Goal: Task Accomplishment & Management: Complete application form

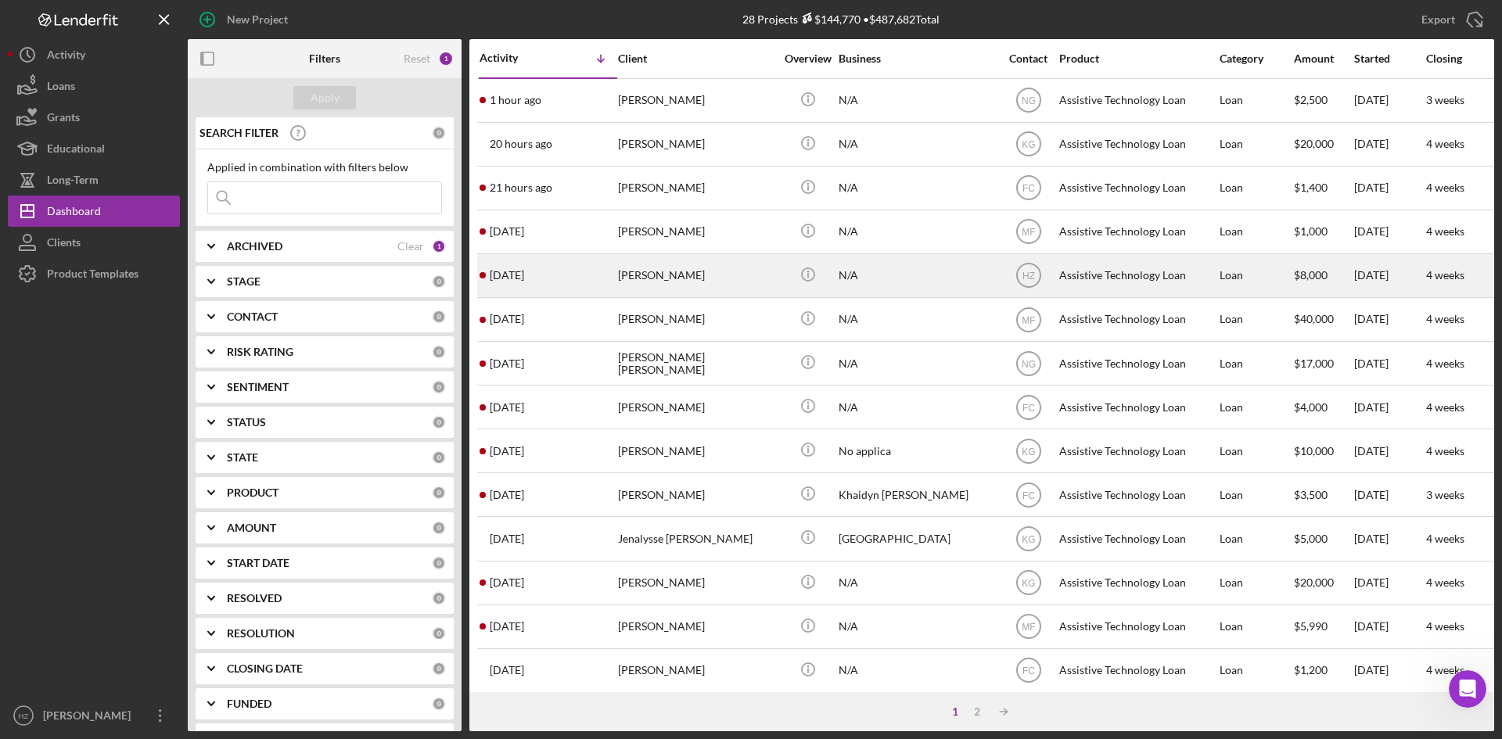
click at [654, 273] on div "[PERSON_NAME]" at bounding box center [696, 275] width 156 height 41
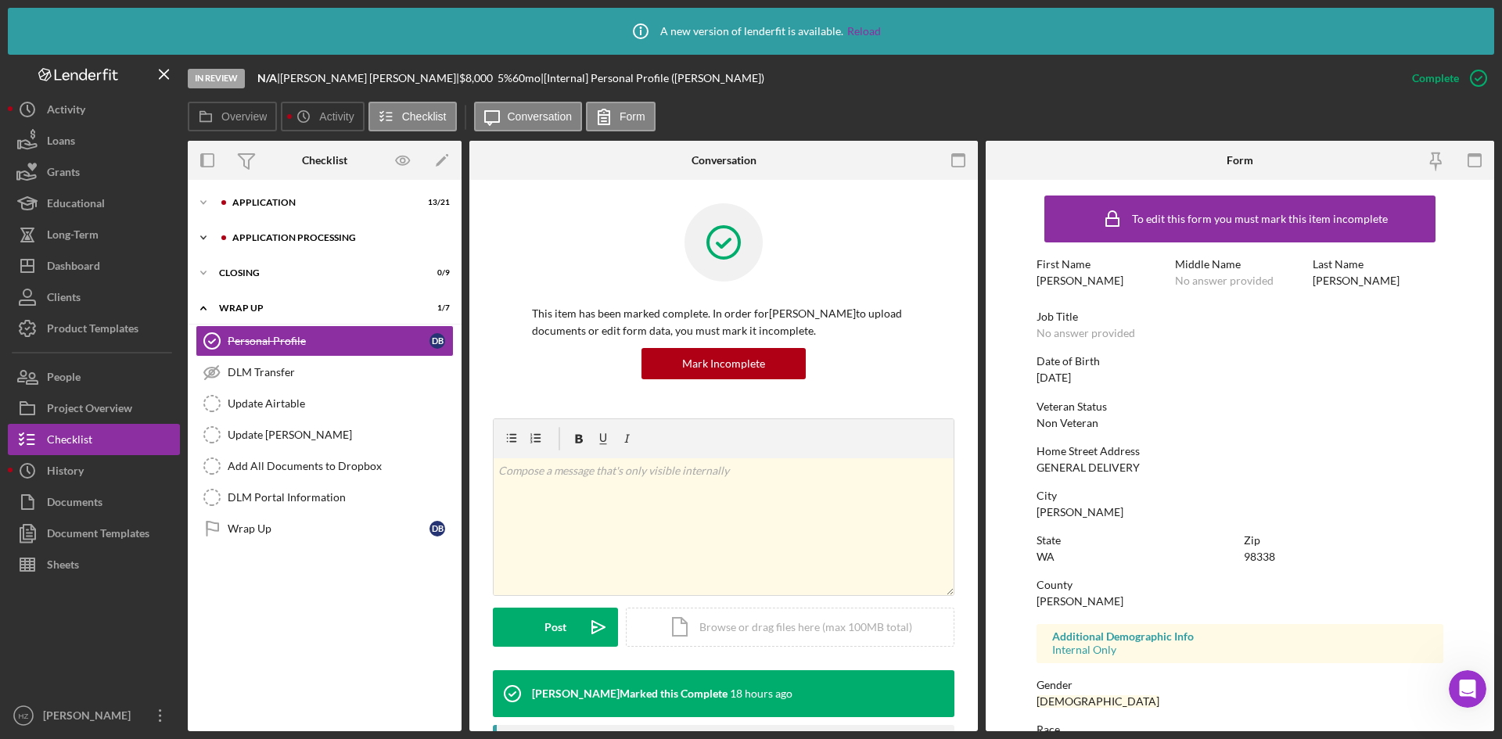
click at [208, 236] on icon "Icon/Expander" at bounding box center [203, 237] width 31 height 31
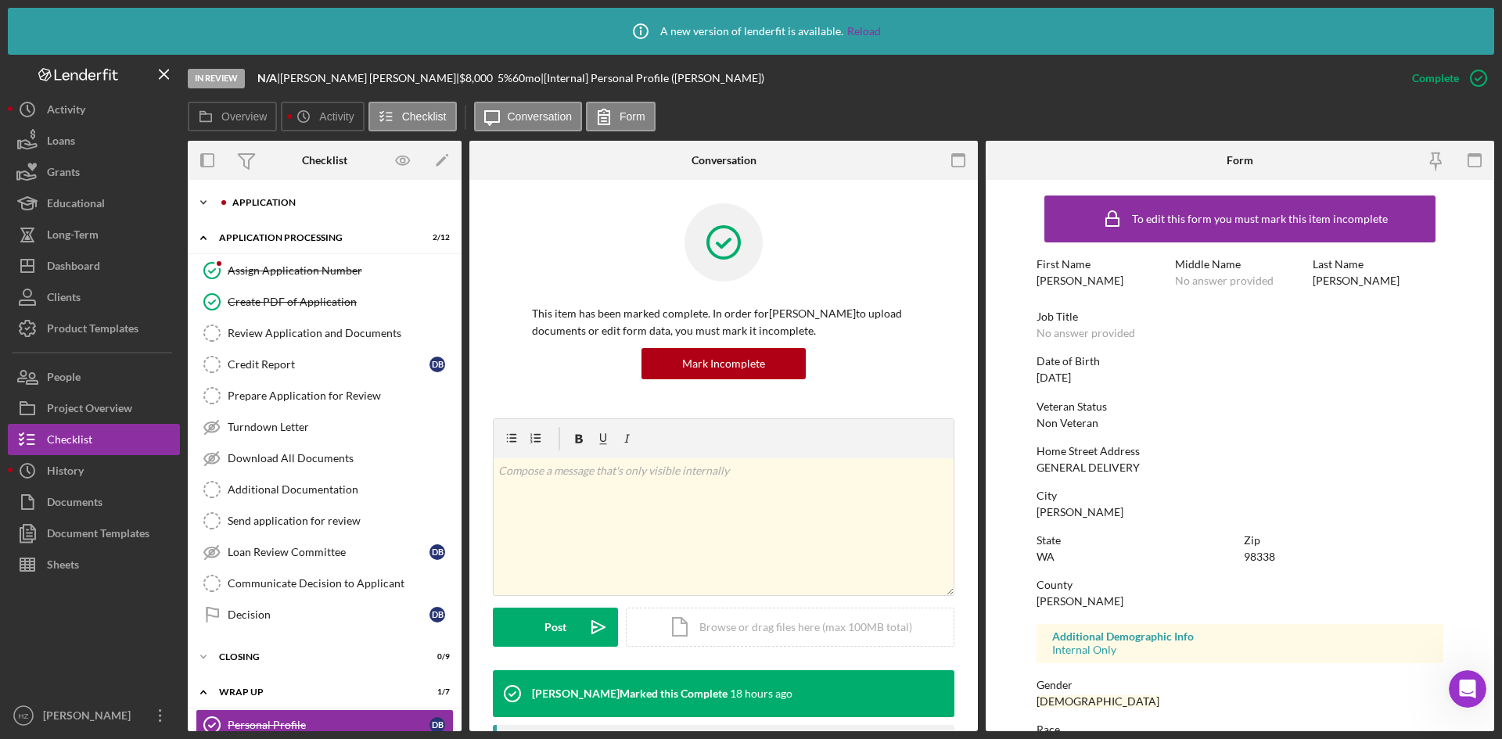
click at [199, 202] on icon "Icon/Expander" at bounding box center [203, 202] width 31 height 31
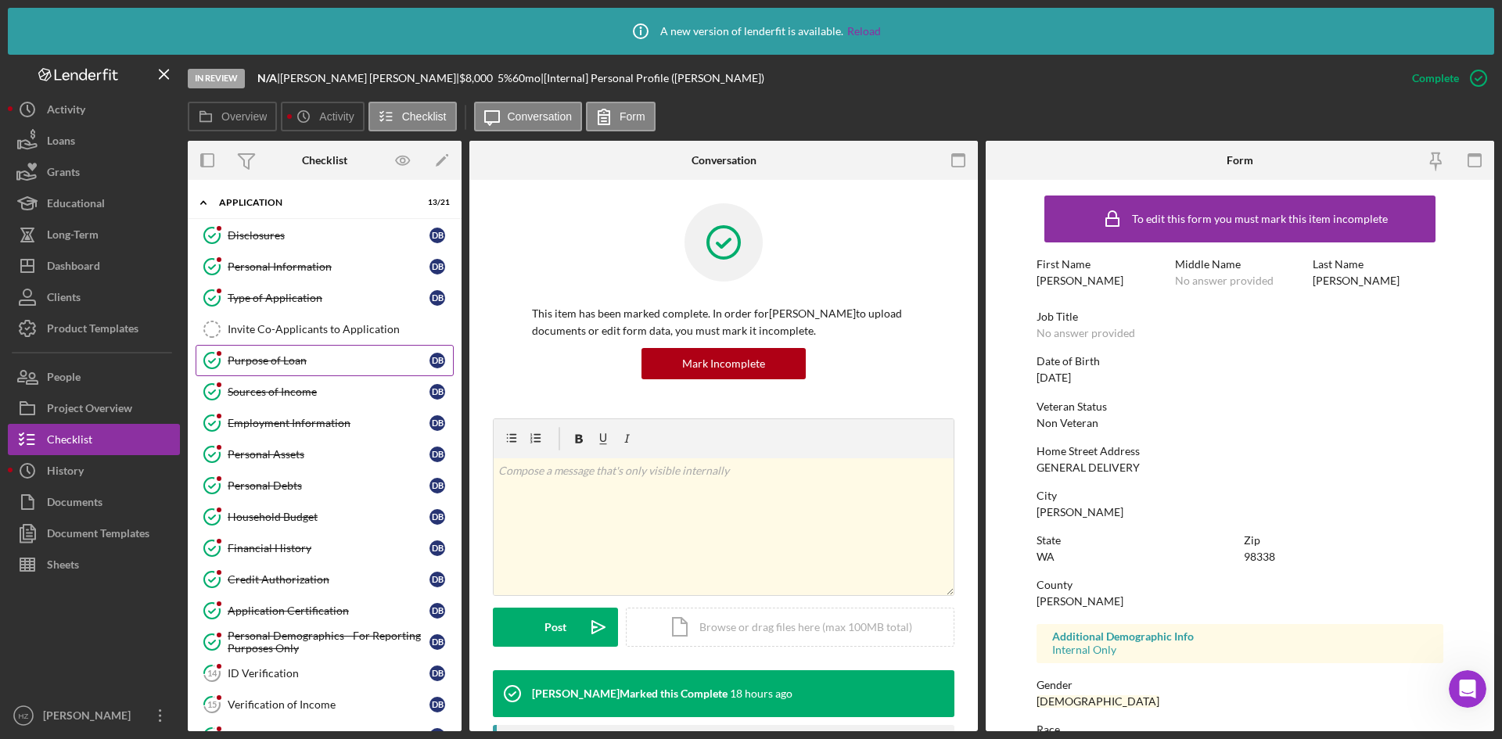
click at [264, 365] on div "Purpose of Loan" at bounding box center [329, 360] width 202 height 13
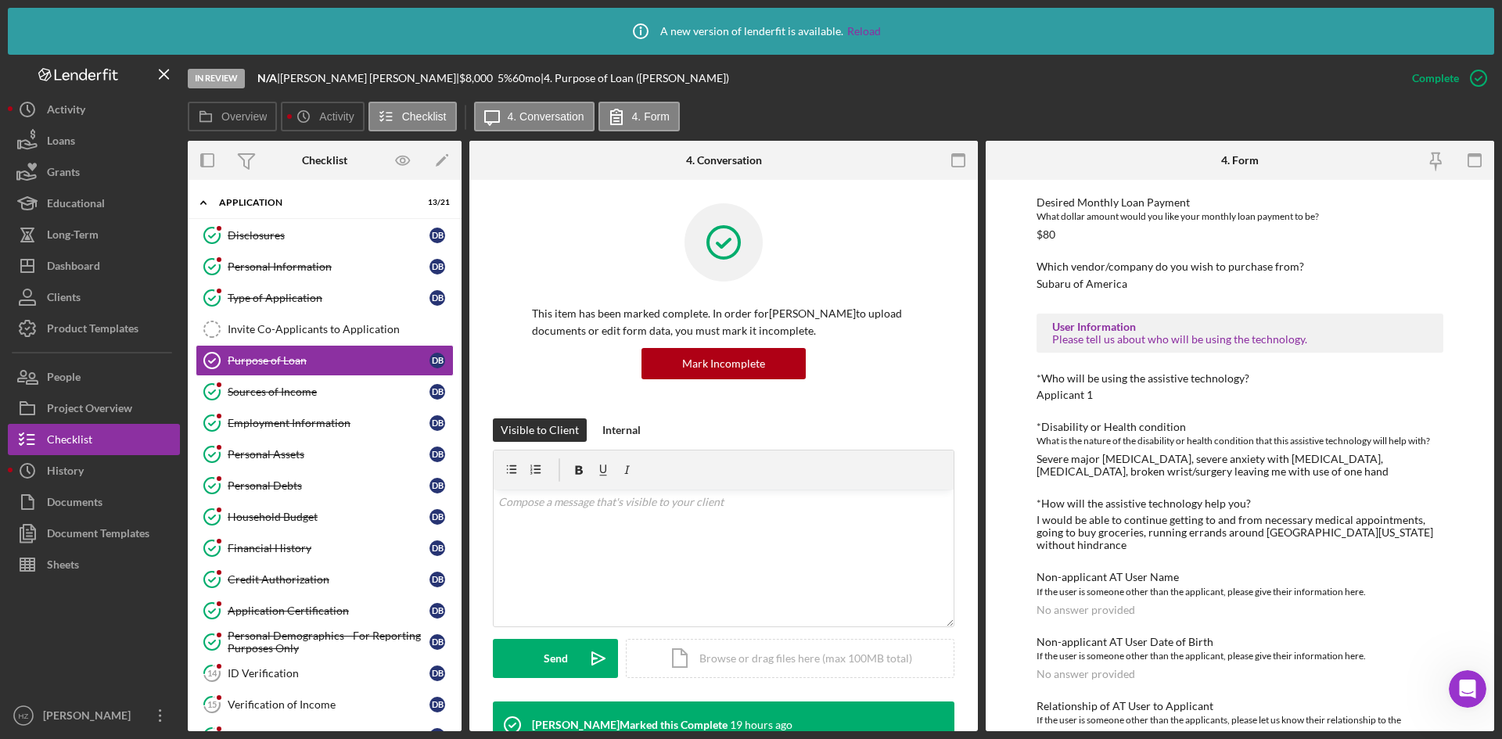
scroll to position [979, 0]
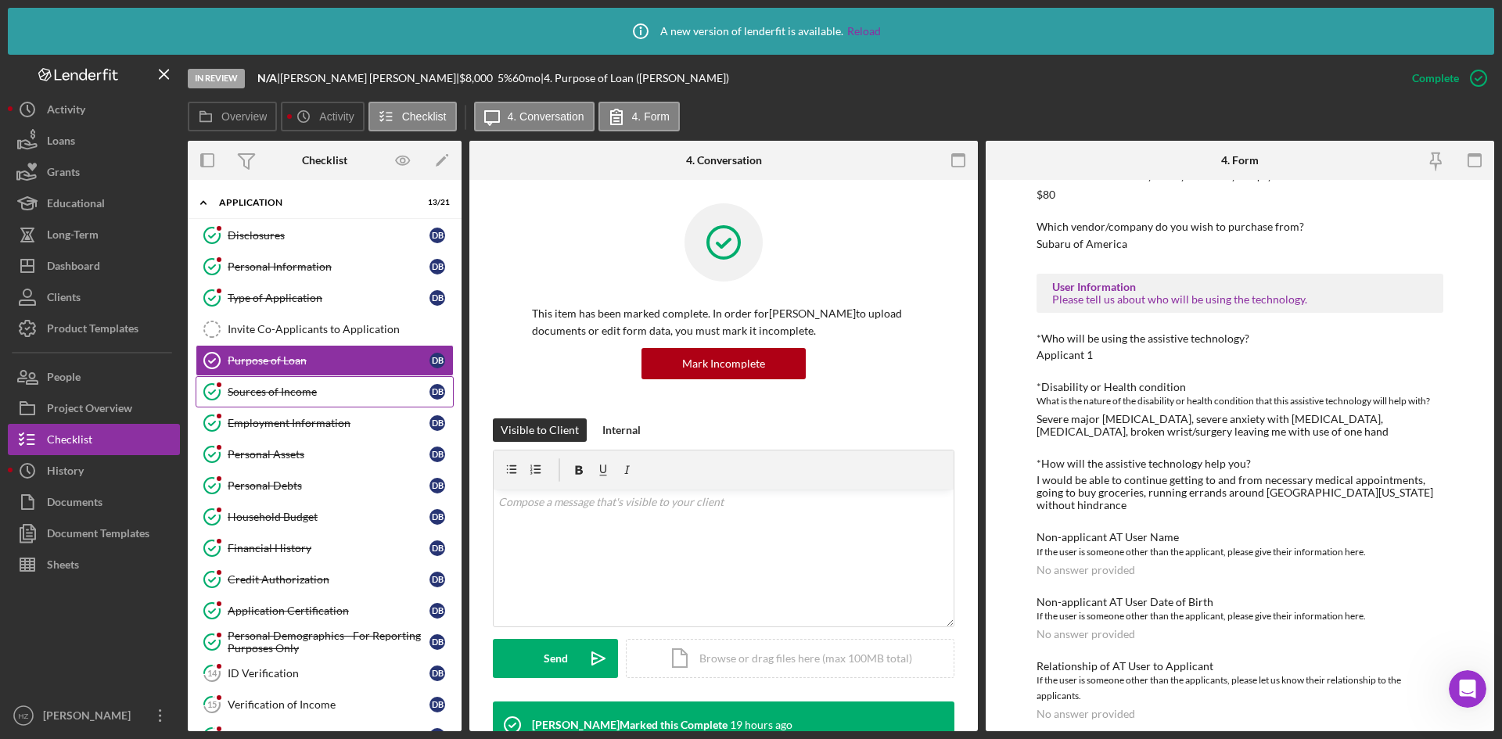
click at [253, 387] on div "Sources of Income" at bounding box center [329, 392] width 202 height 13
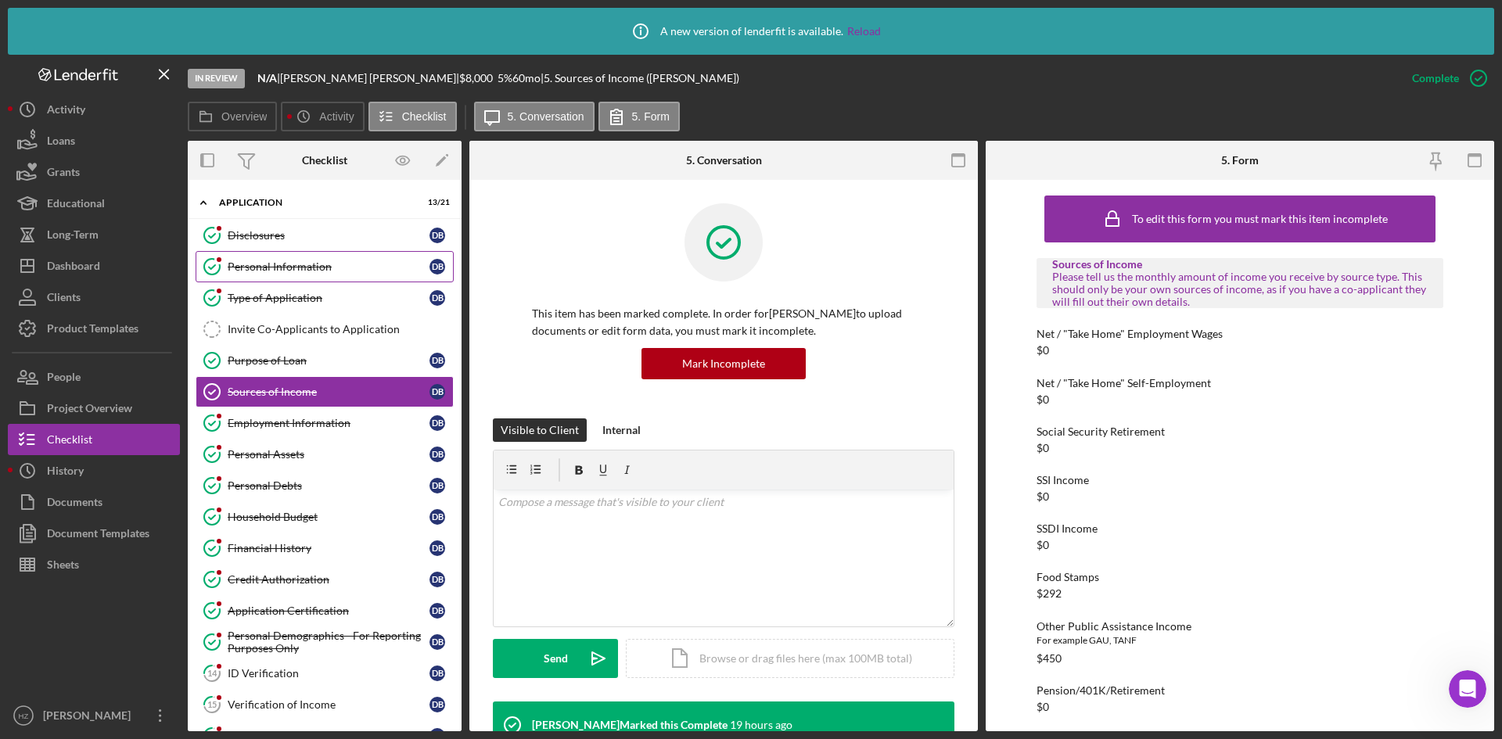
click at [287, 264] on div "Personal Information" at bounding box center [329, 266] width 202 height 13
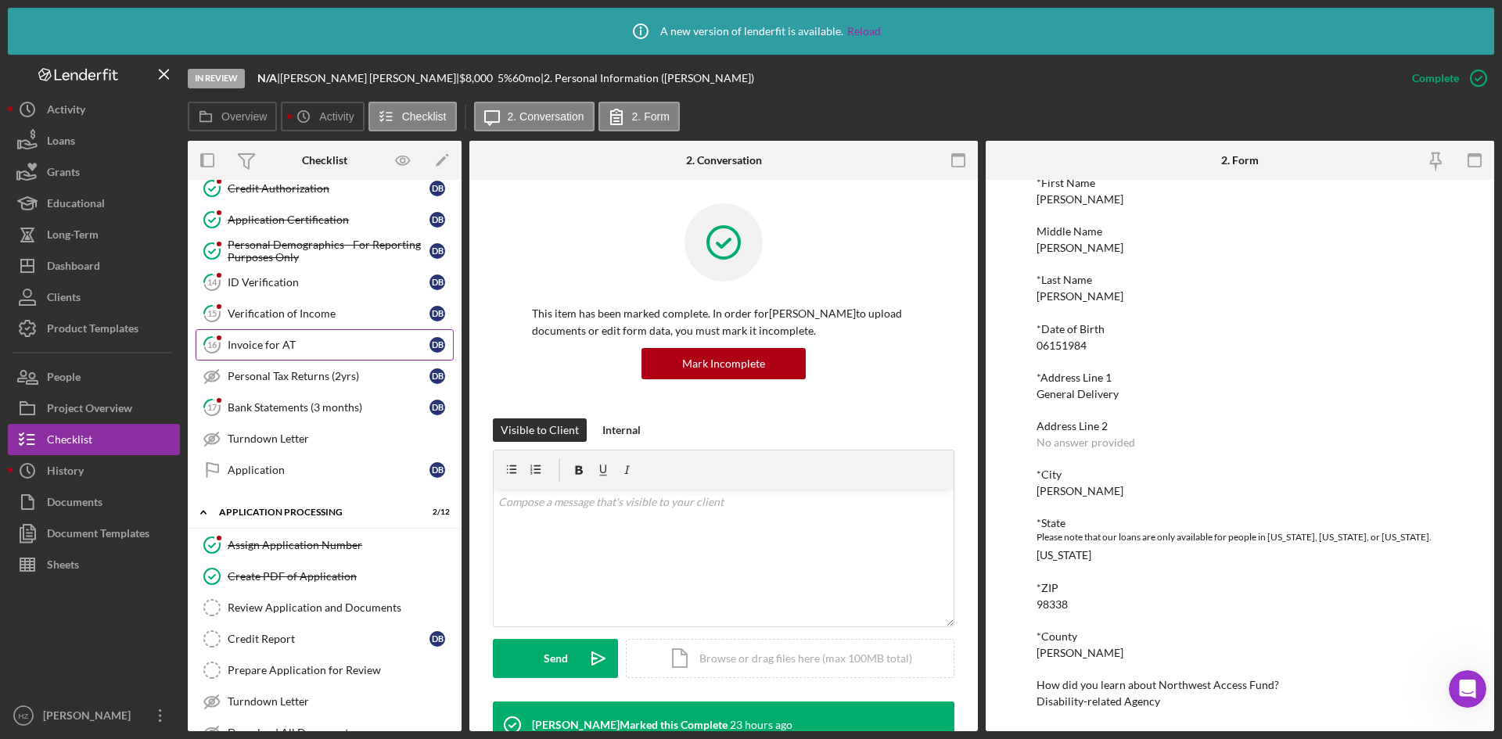
scroll to position [313, 0]
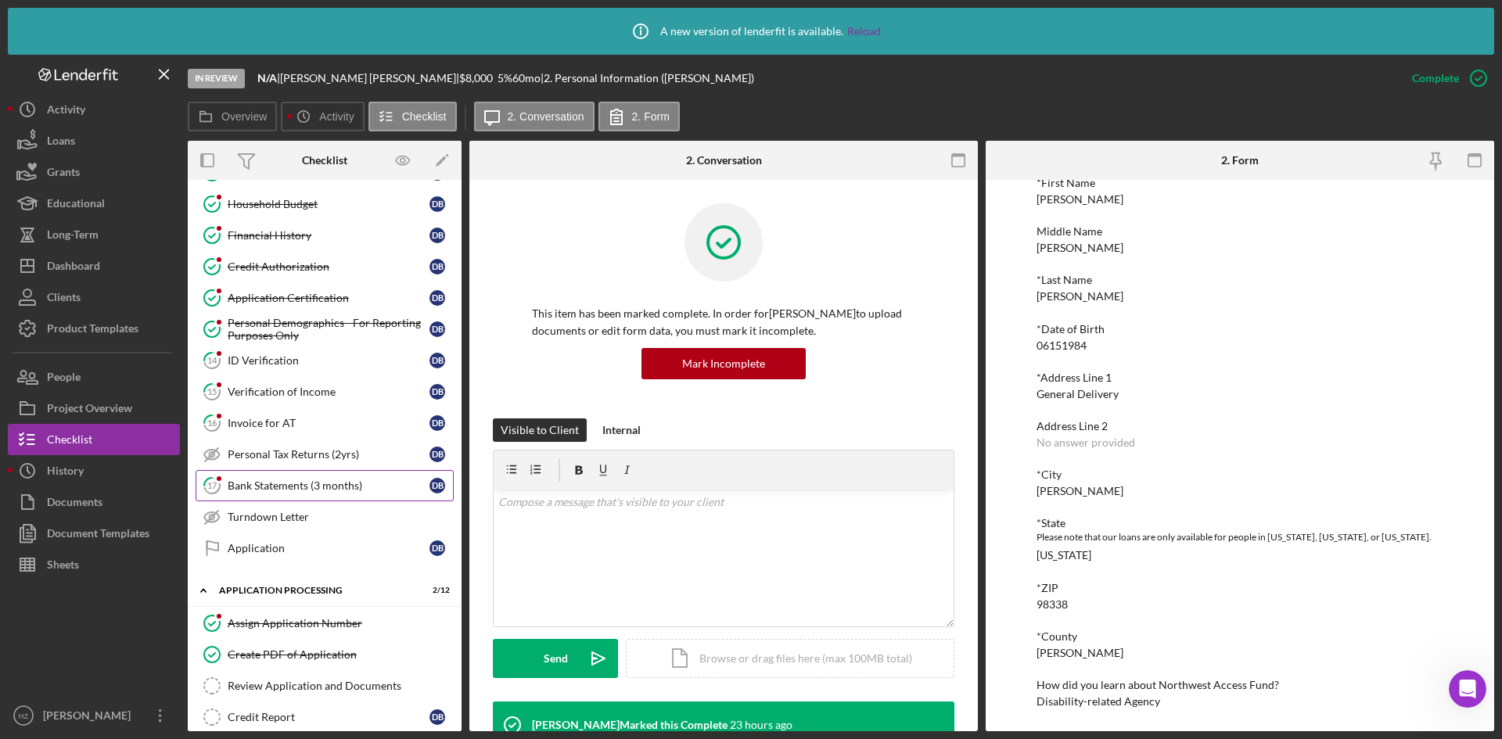
click at [270, 490] on div "Bank Statements (3 months)" at bounding box center [329, 486] width 202 height 13
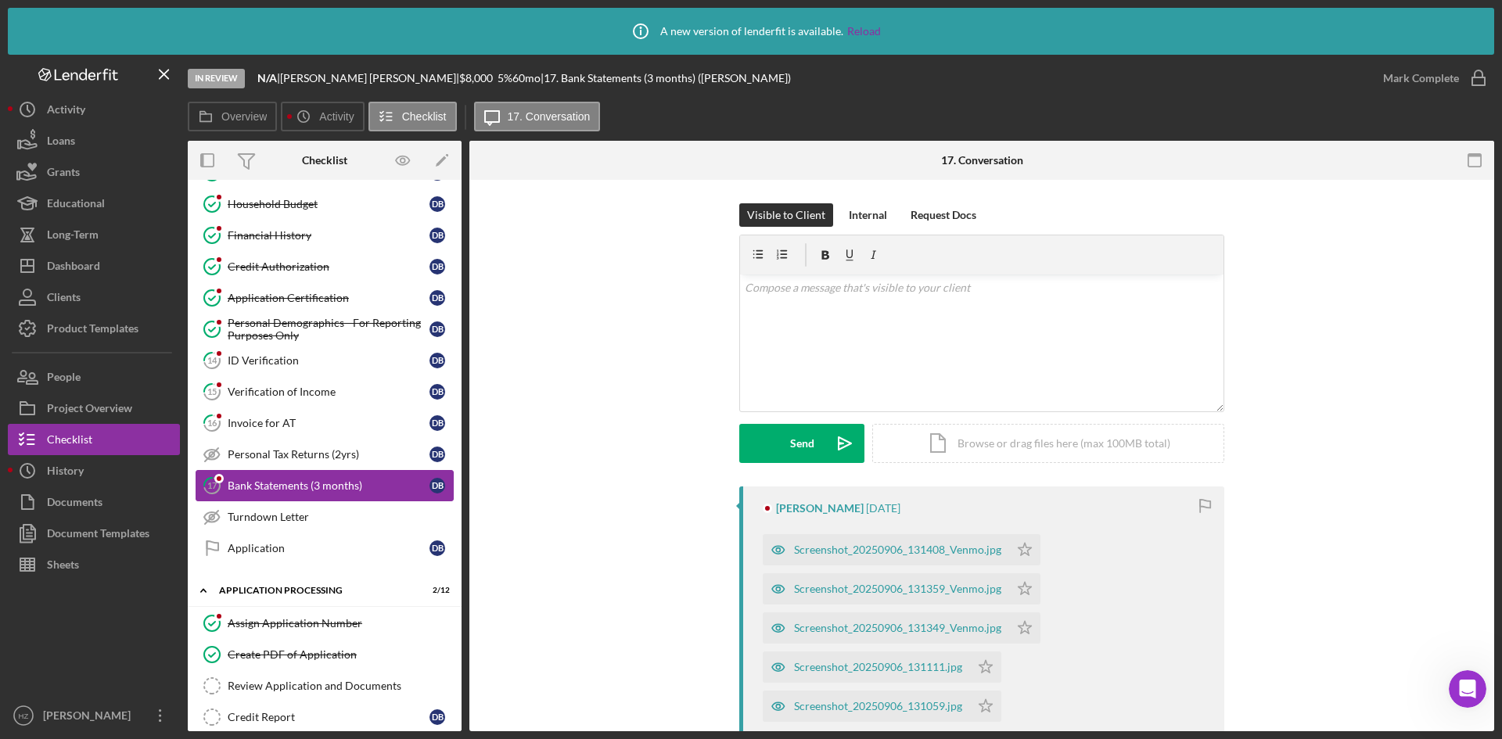
scroll to position [235, 0]
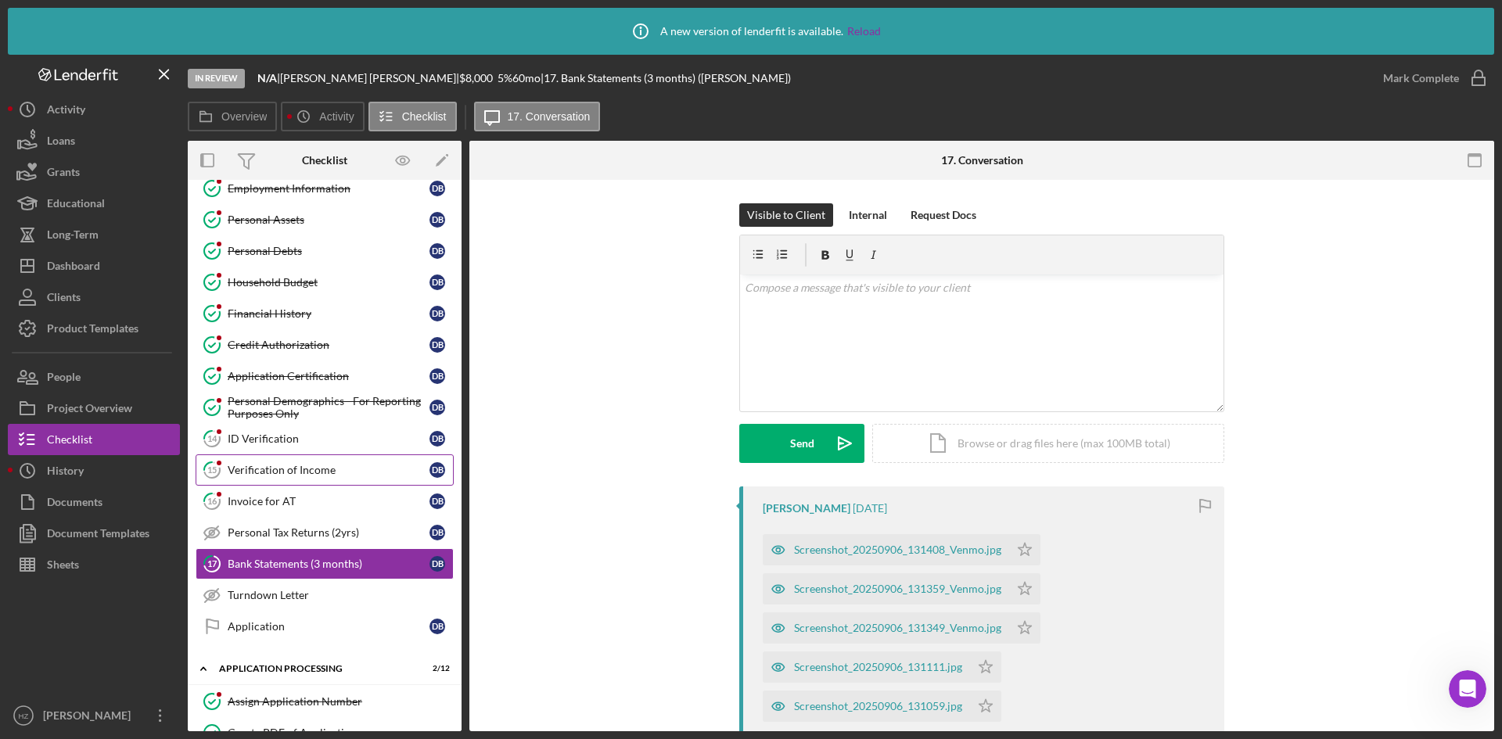
click at [274, 472] on div "Verification of Income" at bounding box center [329, 470] width 202 height 13
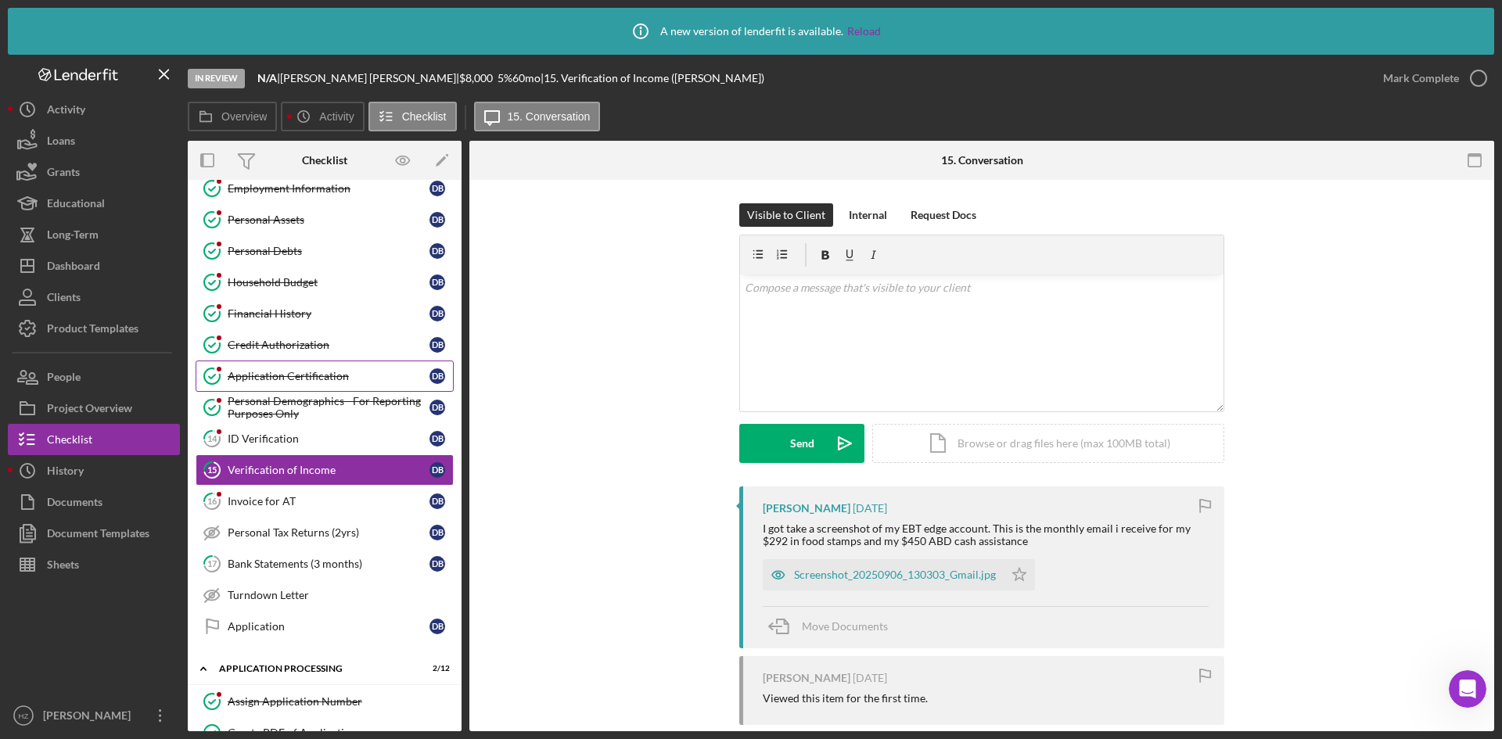
click at [282, 379] on div "Application Certification" at bounding box center [329, 376] width 202 height 13
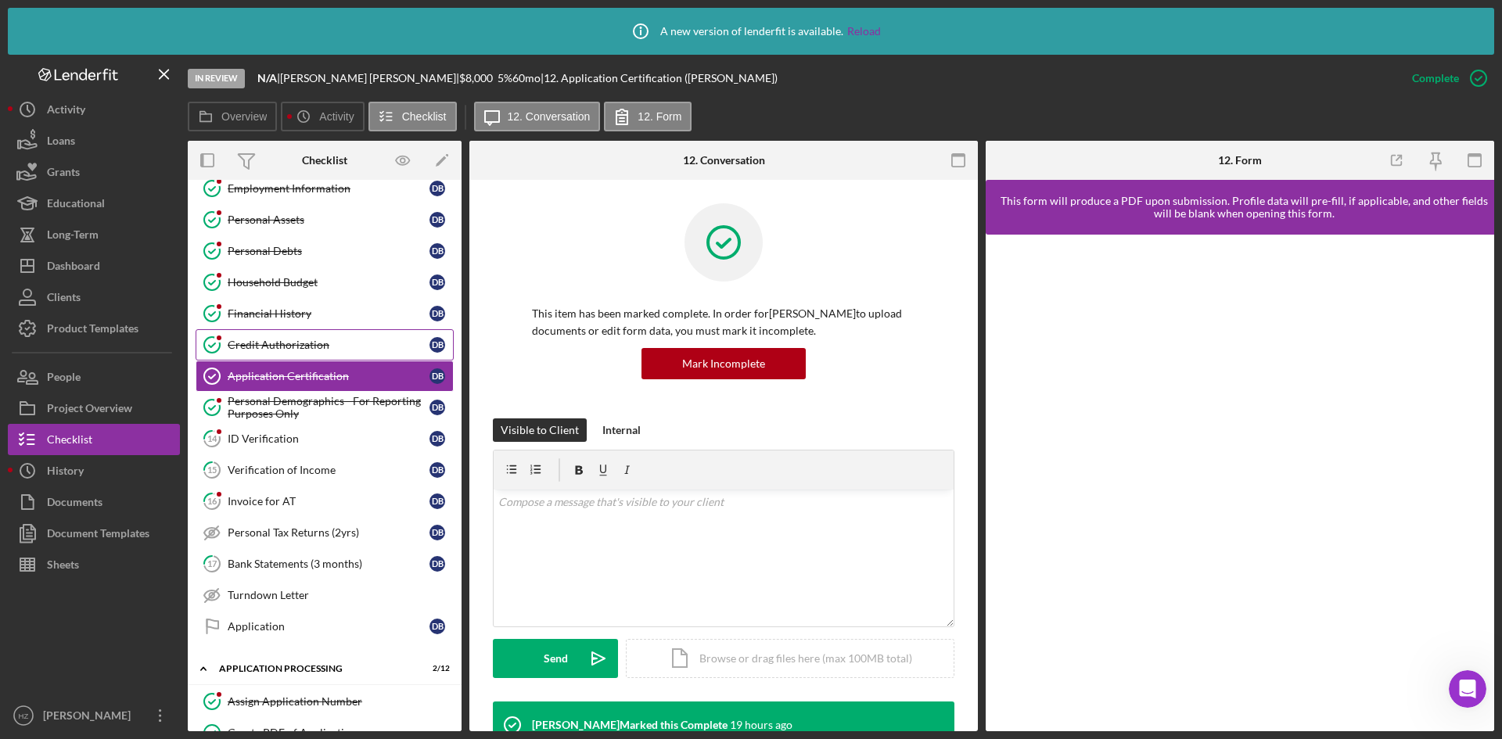
click at [264, 340] on div "Credit Authorization" at bounding box center [329, 345] width 202 height 13
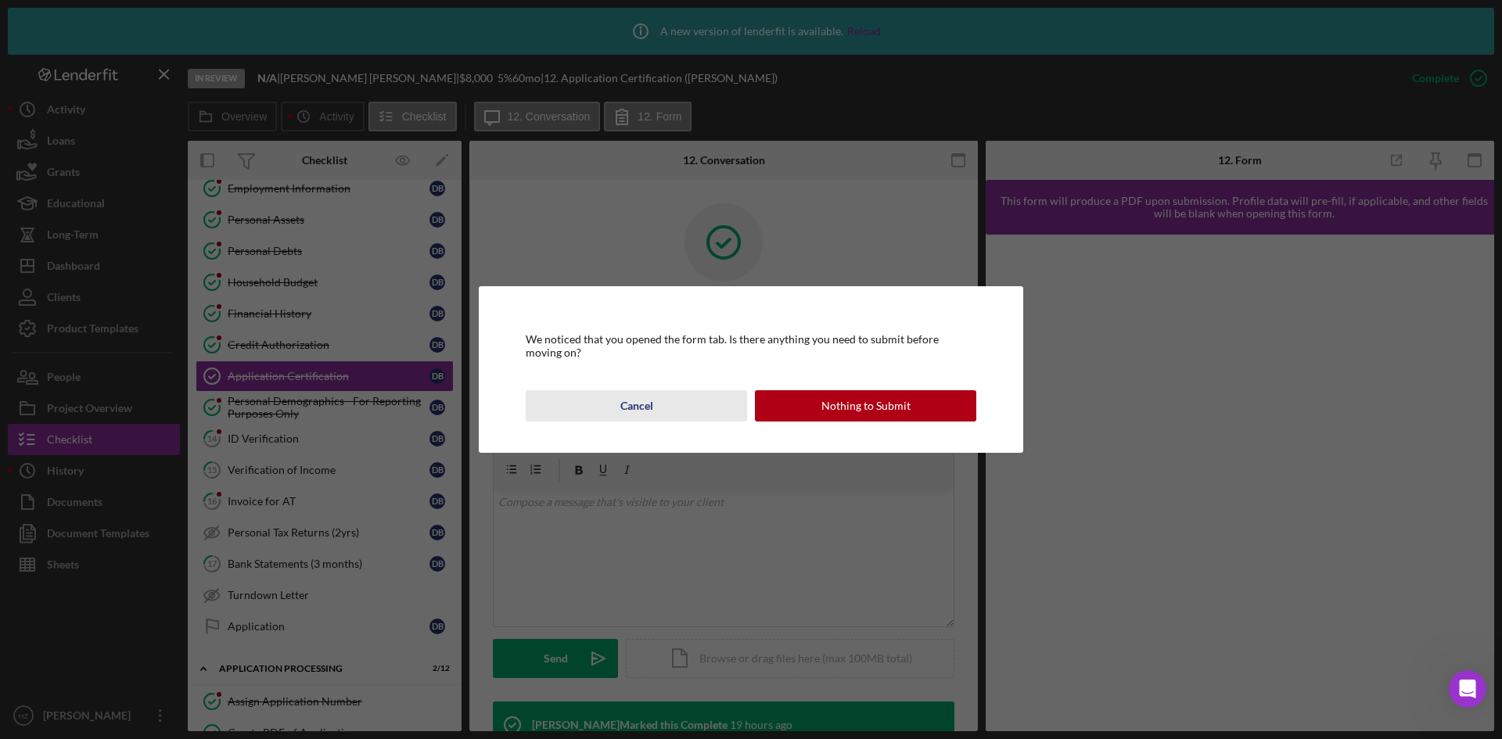
click at [638, 407] on div "Cancel" at bounding box center [636, 405] width 33 height 31
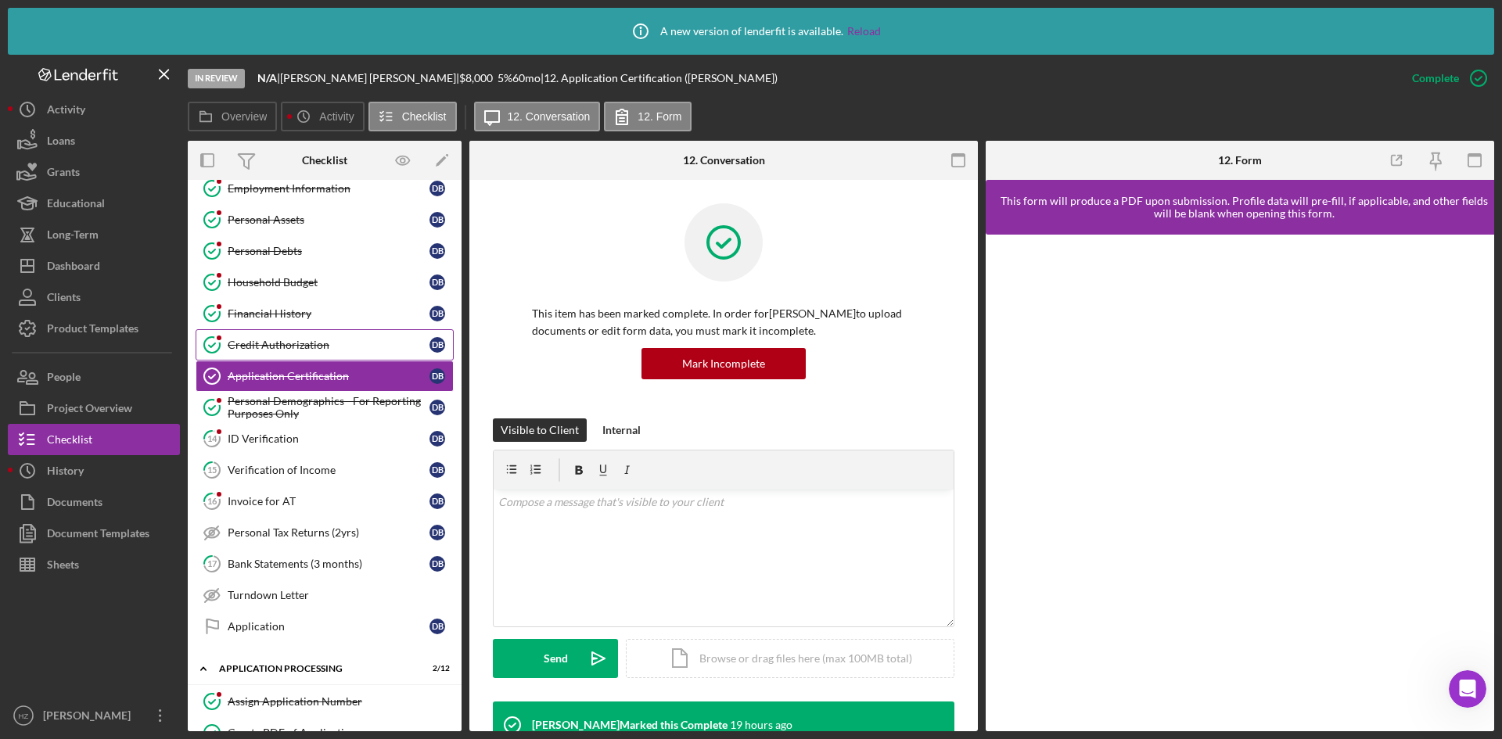
click at [264, 347] on div "Credit Authorization" at bounding box center [329, 345] width 202 height 13
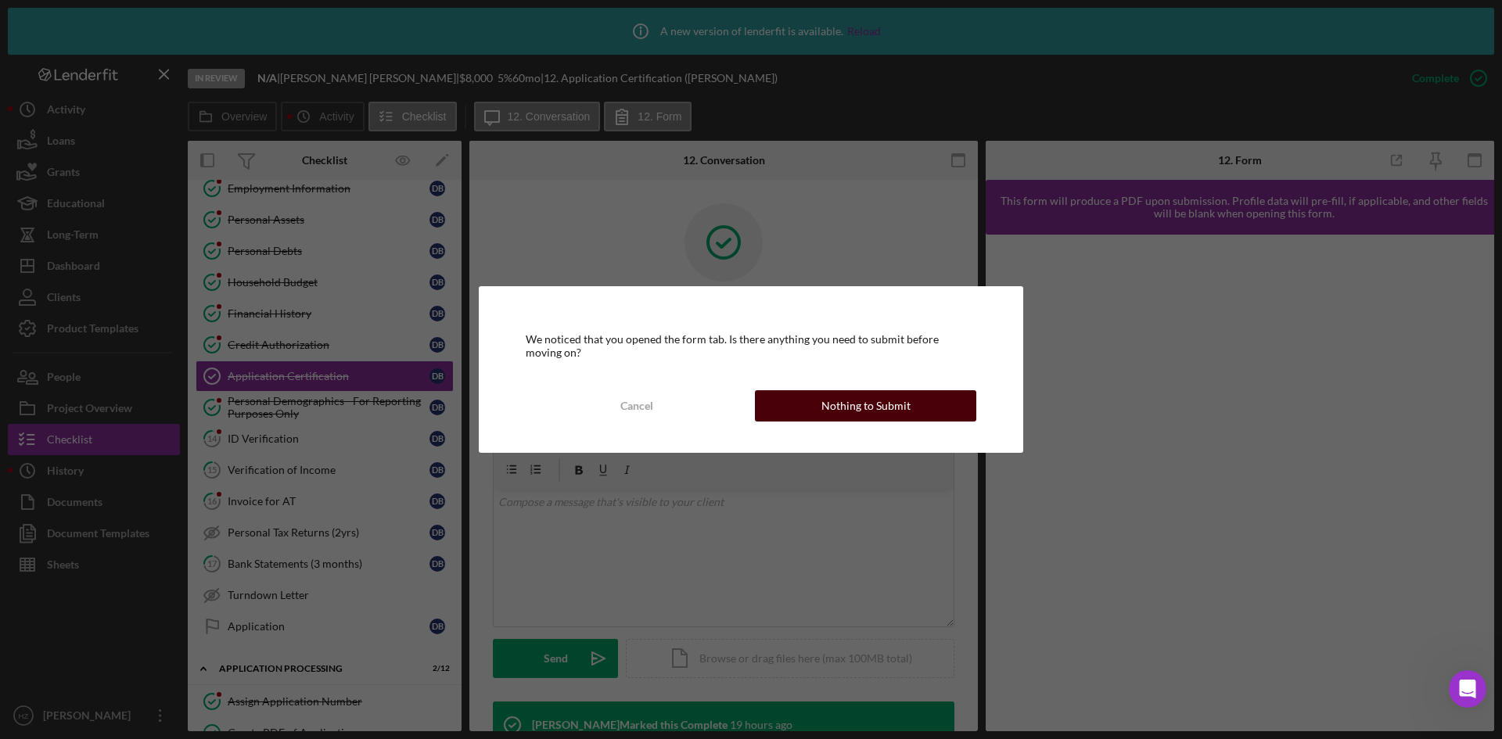
click at [875, 409] on div "Nothing to Submit" at bounding box center [865, 405] width 89 height 31
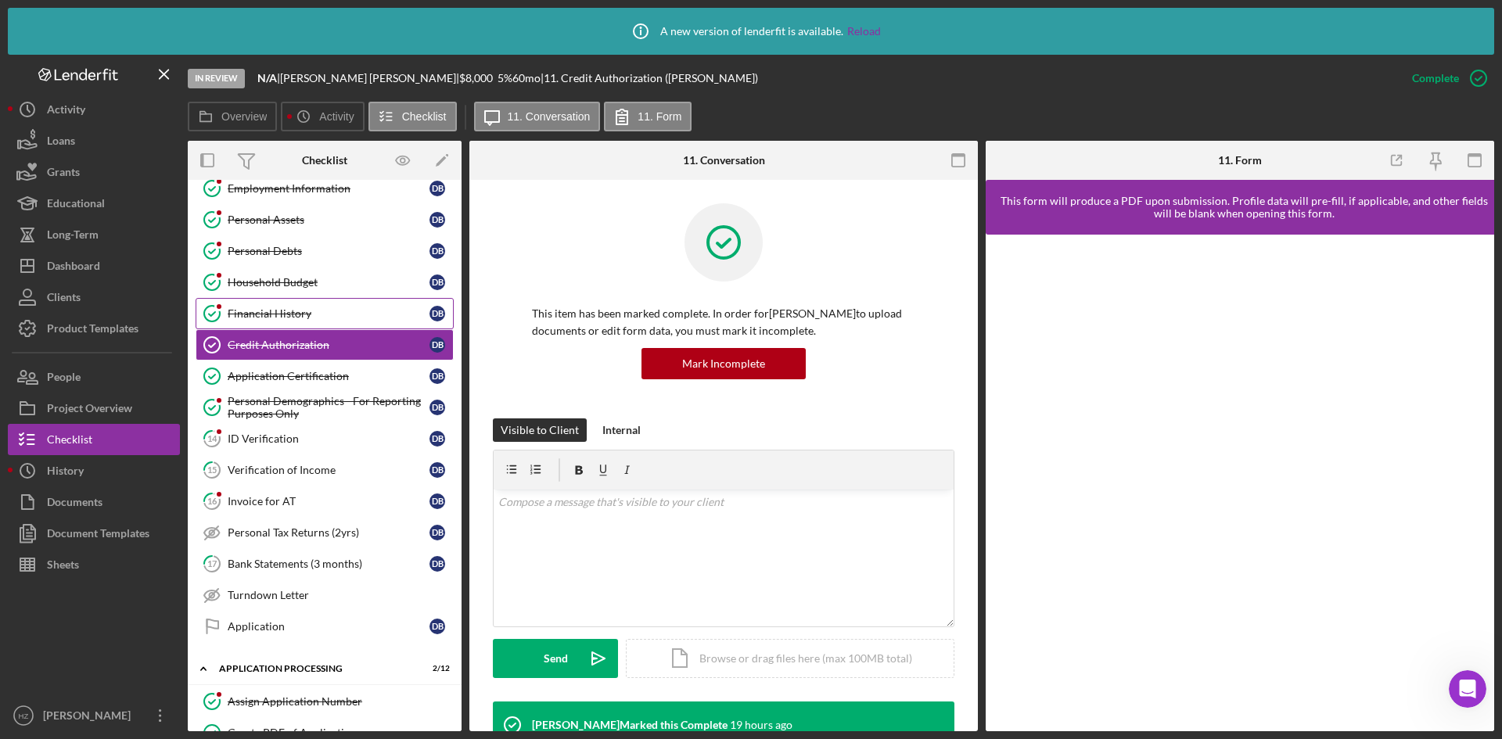
click at [269, 315] on div "Financial History" at bounding box center [329, 313] width 202 height 13
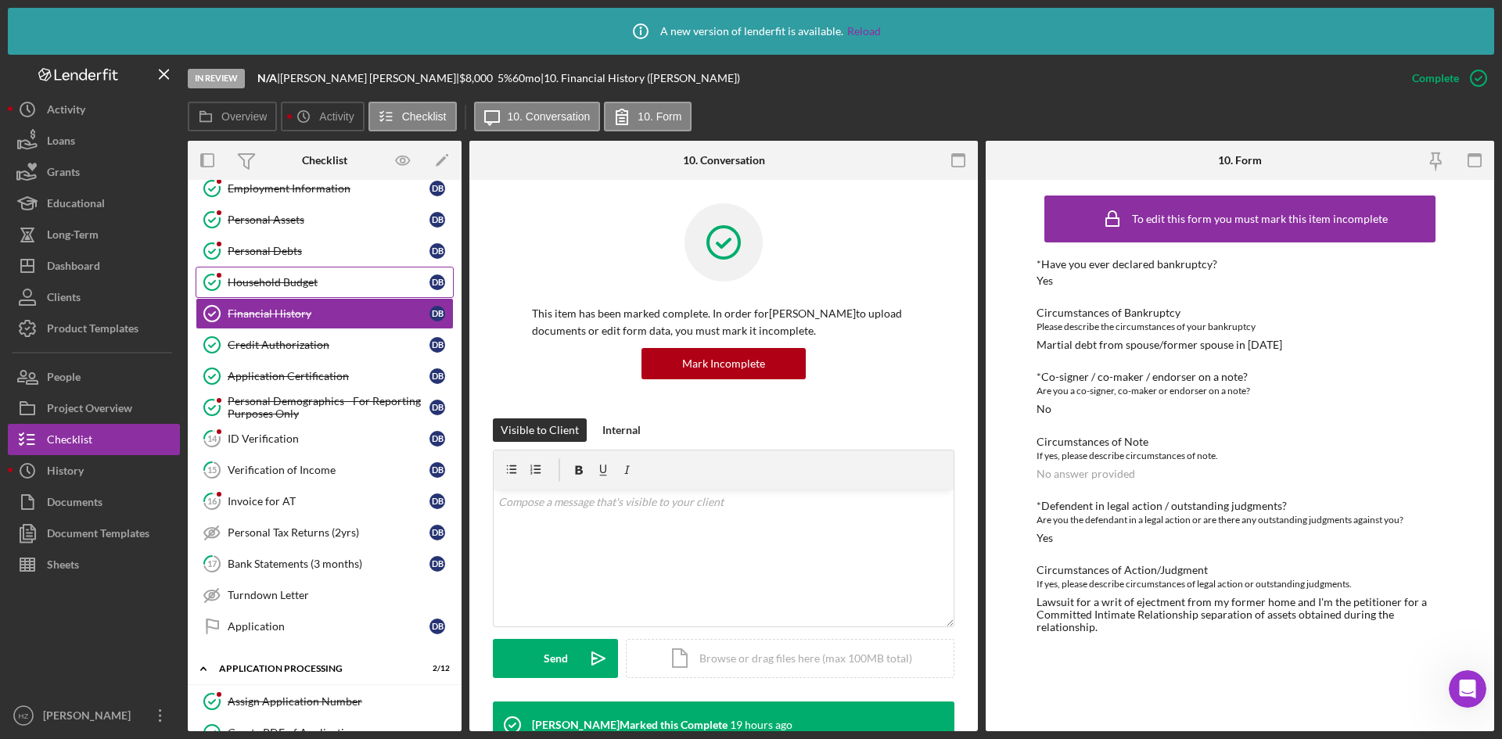
click at [276, 285] on div "Household Budget" at bounding box center [329, 282] width 202 height 13
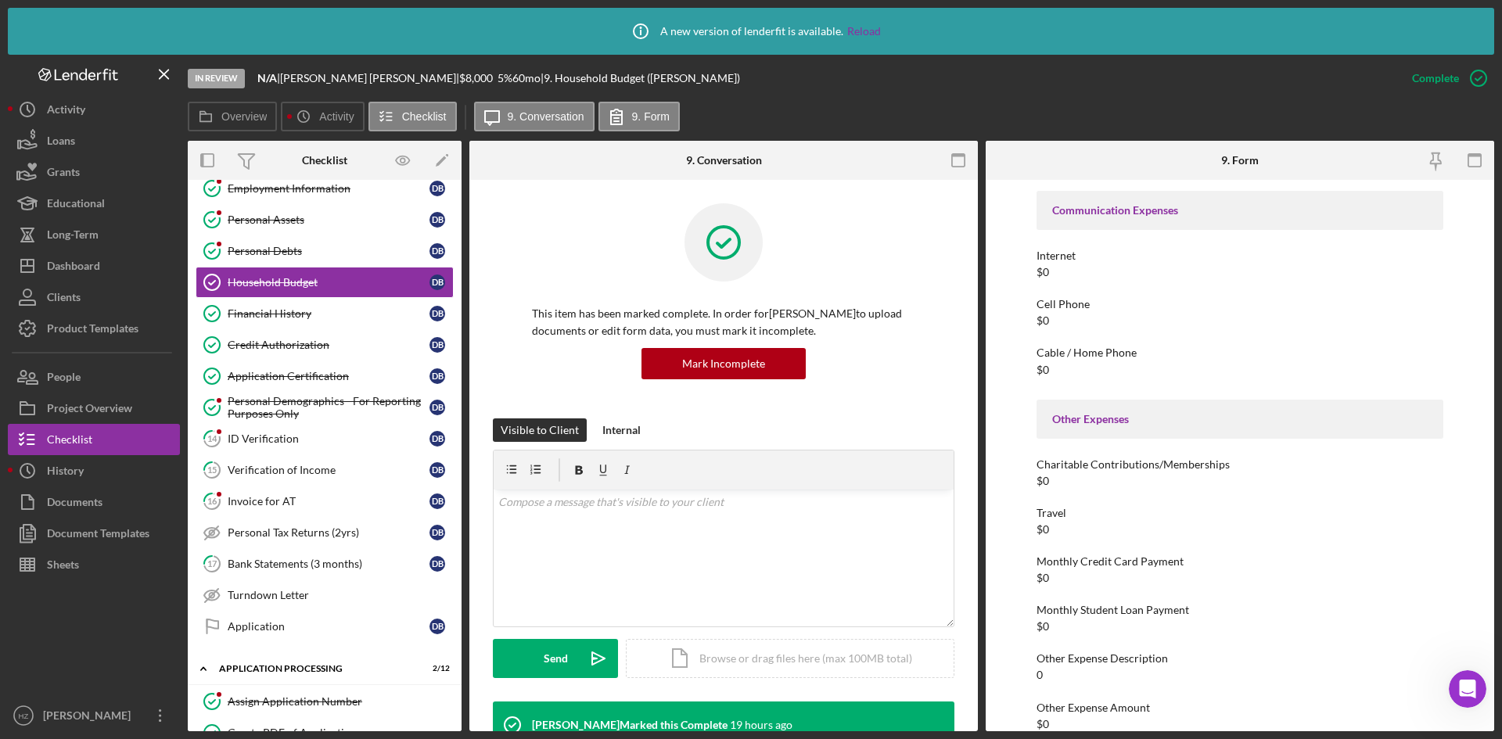
scroll to position [2255, 0]
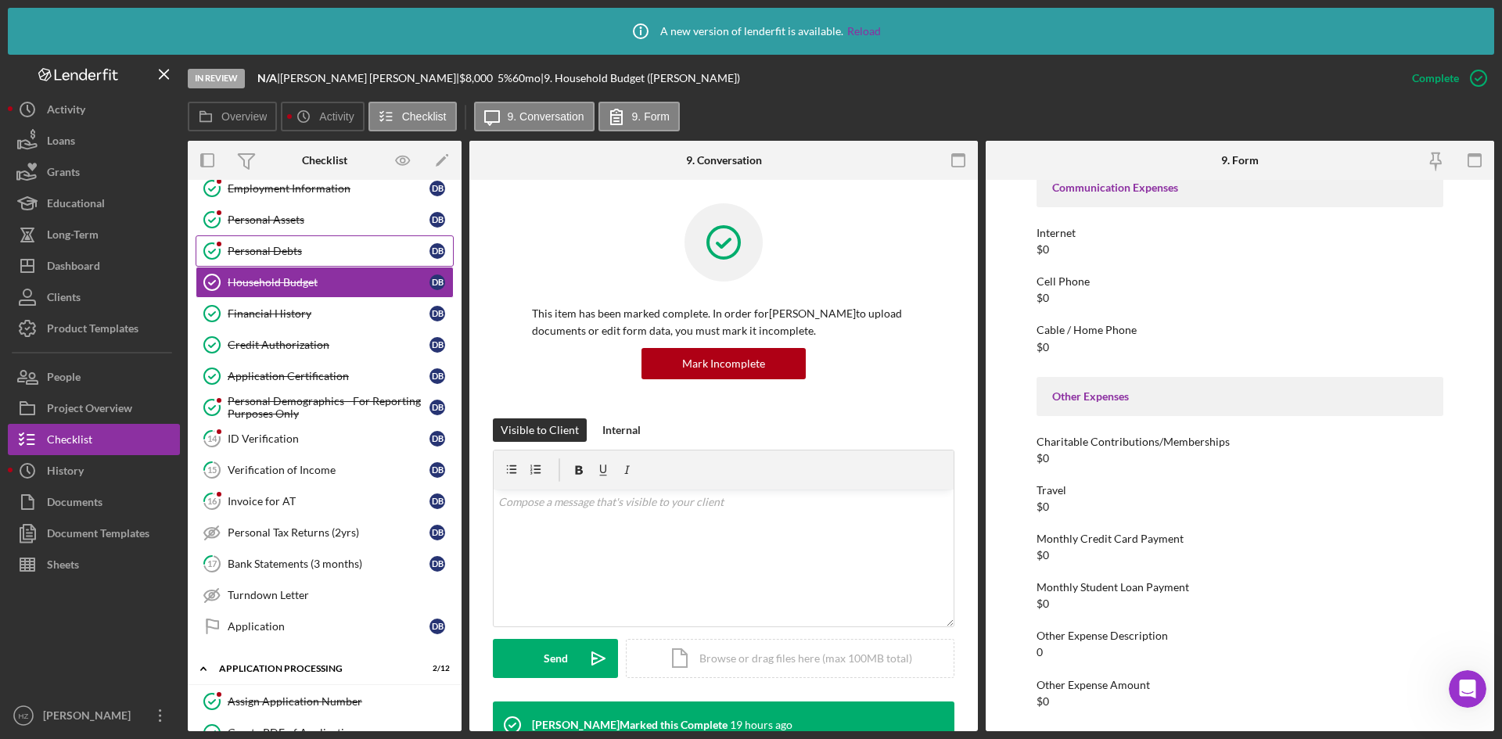
click at [261, 260] on link "Personal Debts Personal Debts D B" at bounding box center [325, 250] width 258 height 31
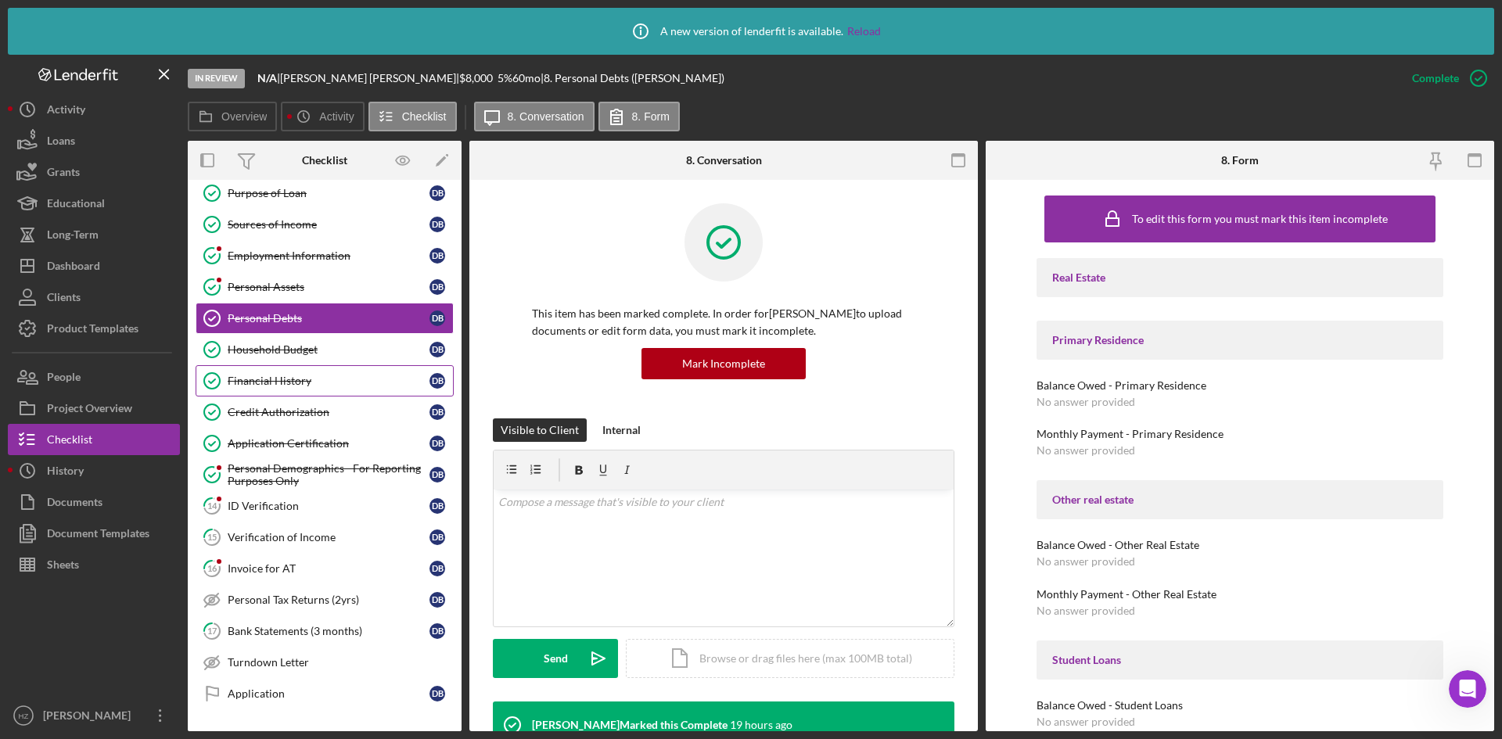
scroll to position [78, 0]
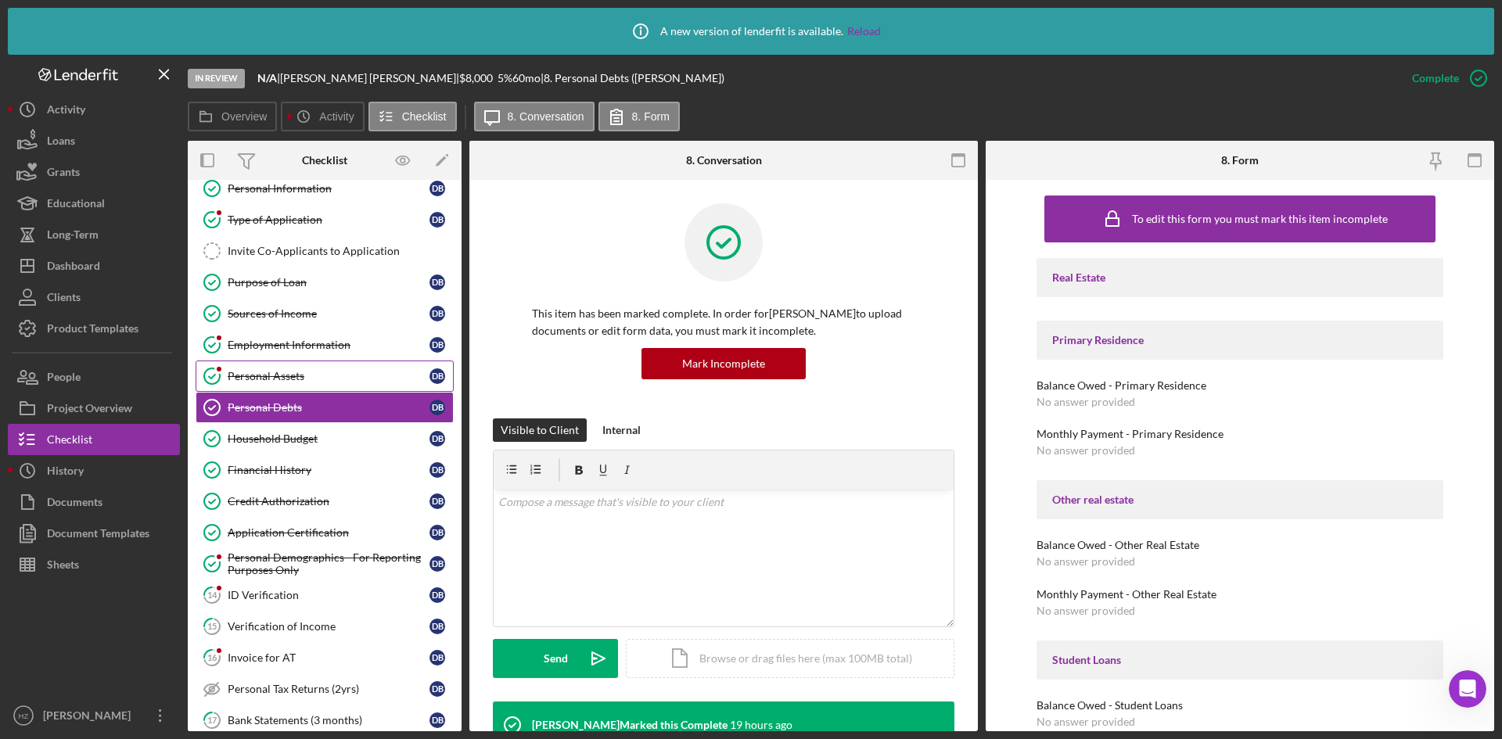
click at [259, 379] on div "Personal Assets" at bounding box center [329, 376] width 202 height 13
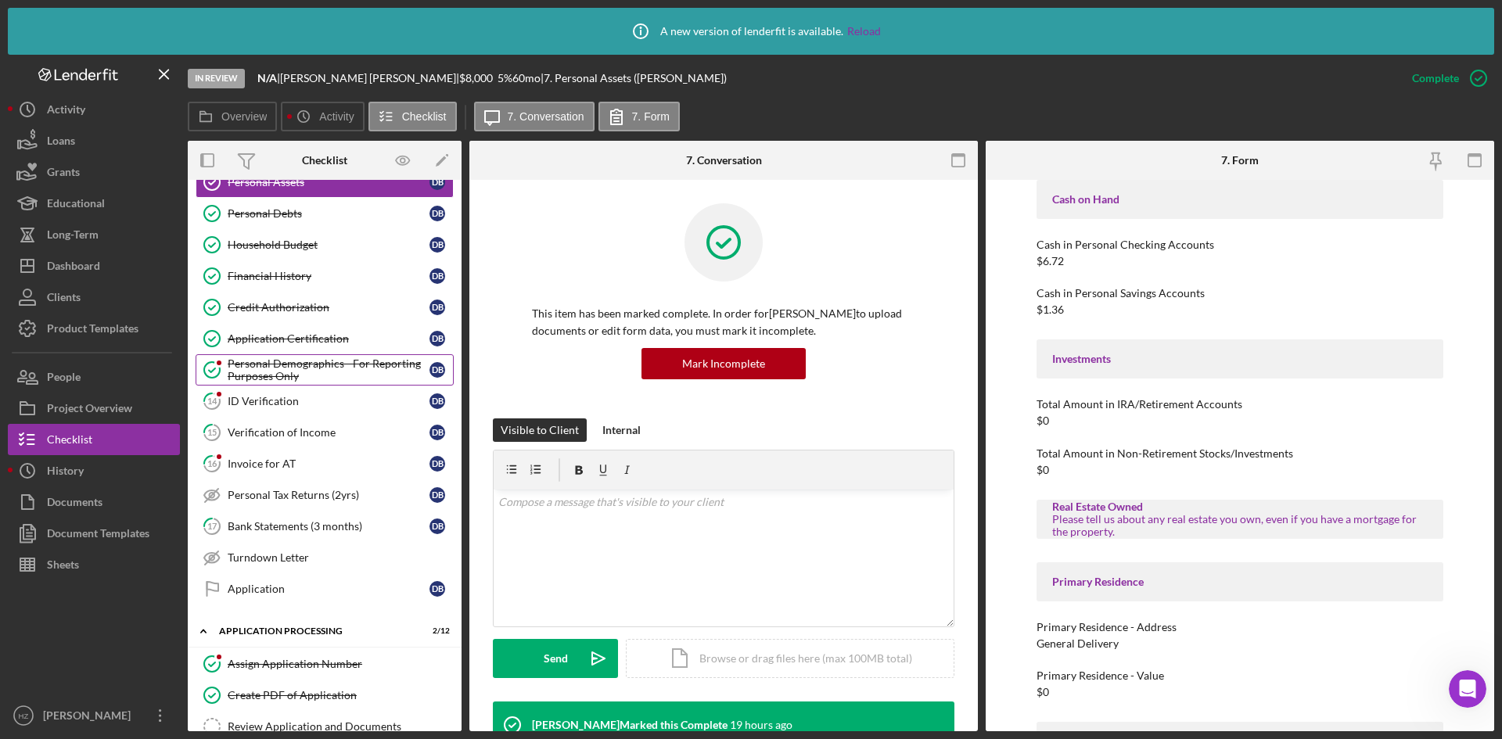
scroll to position [313, 0]
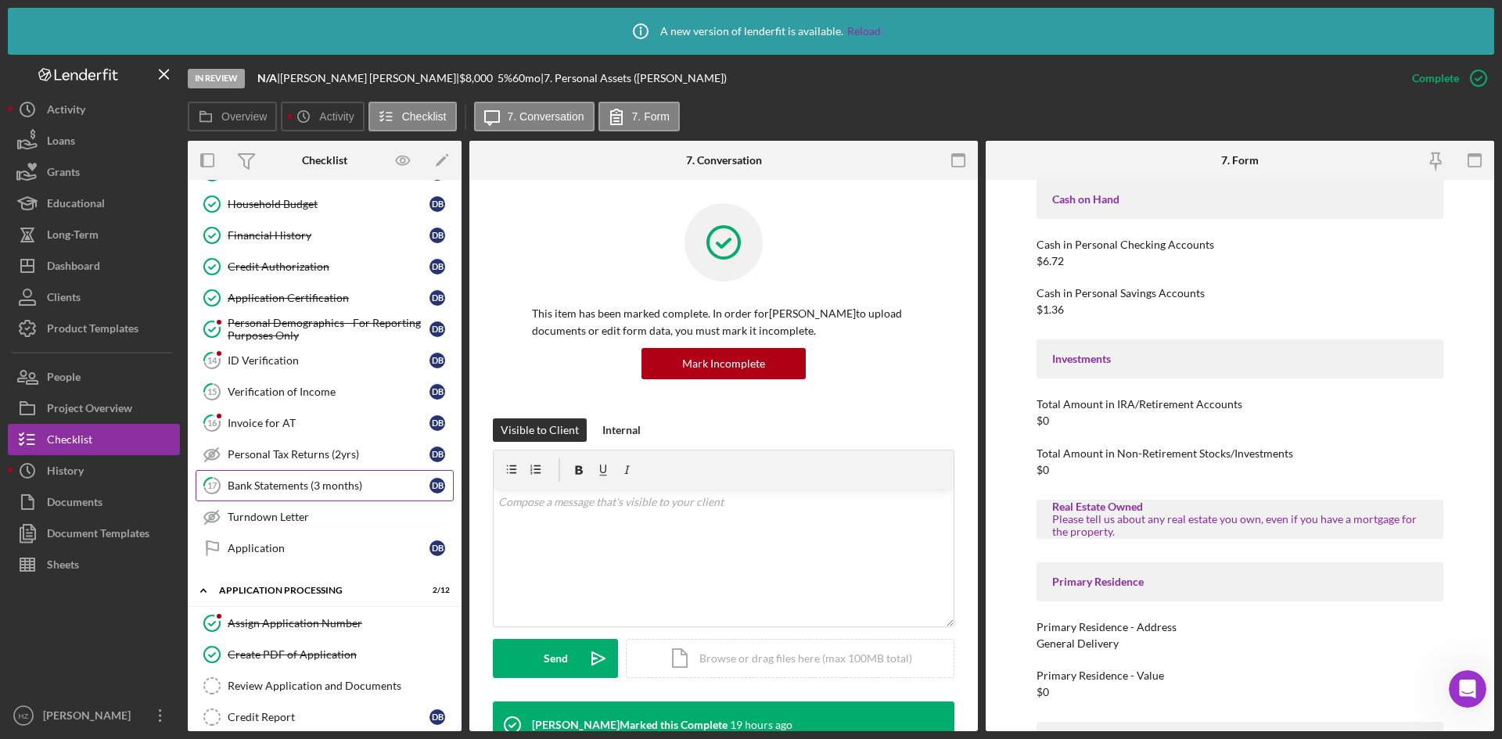
click at [275, 486] on div "Bank Statements (3 months)" at bounding box center [329, 486] width 202 height 13
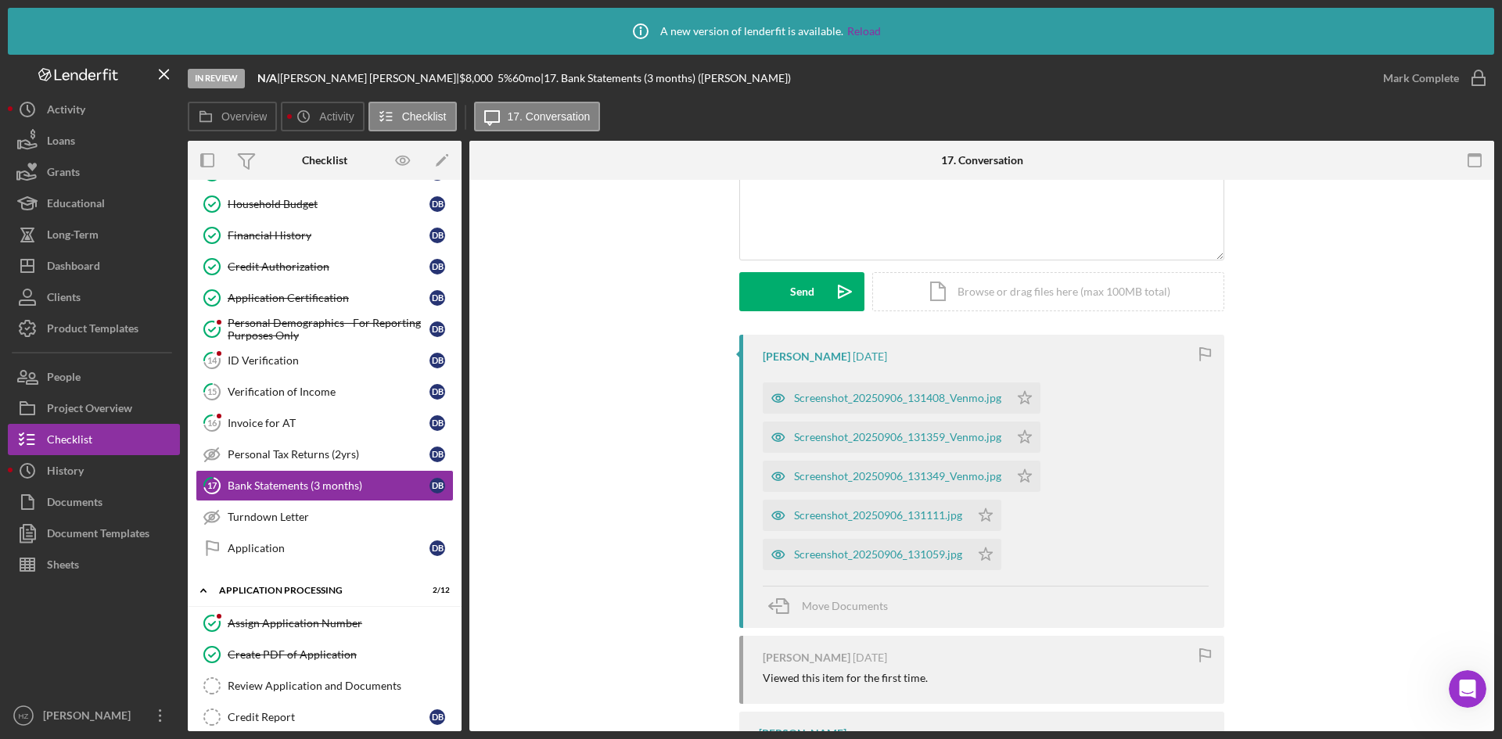
scroll to position [156, 0]
click at [846, 552] on div "Screenshot_20250906_131059.jpg" at bounding box center [878, 550] width 168 height 13
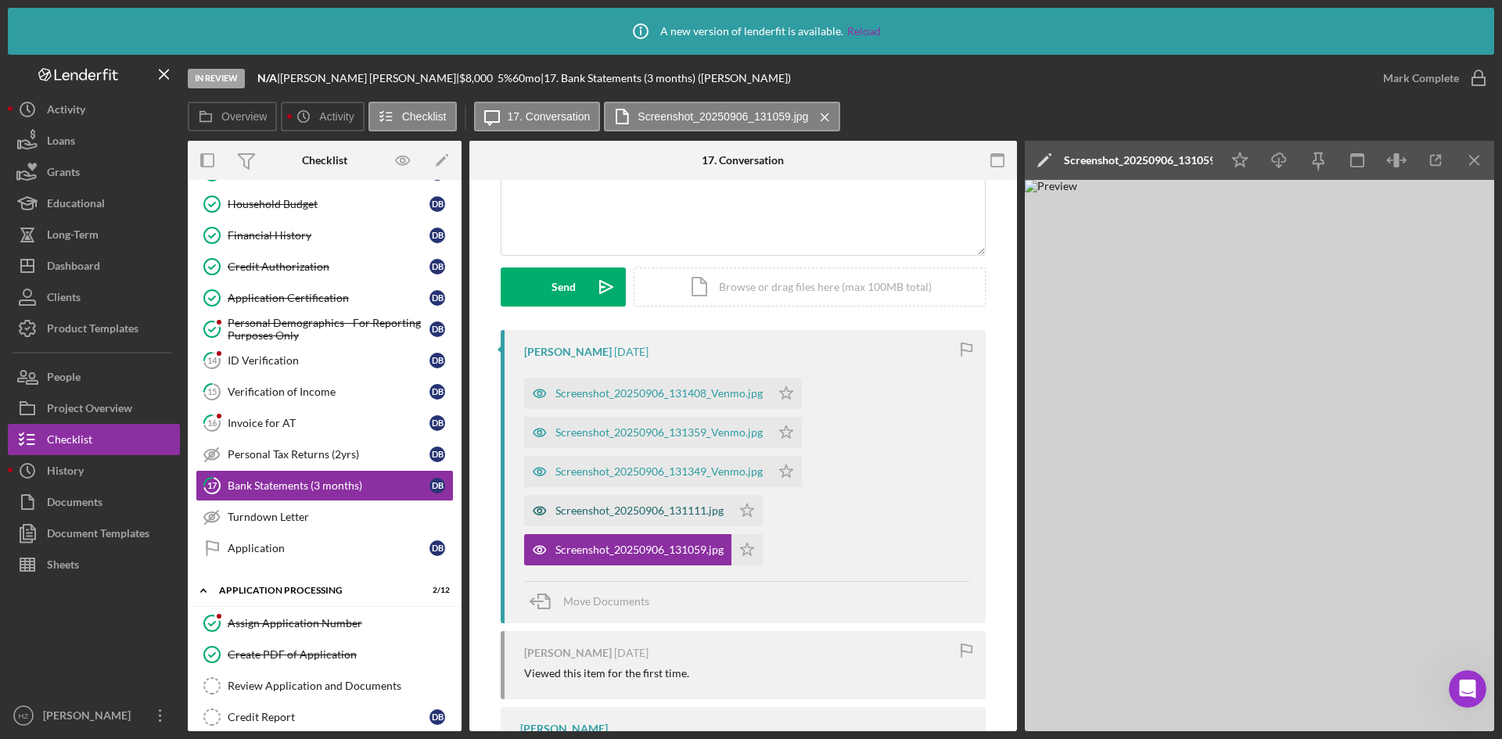
click at [618, 512] on div "Screenshot_20250906_131111.jpg" at bounding box center [639, 511] width 168 height 13
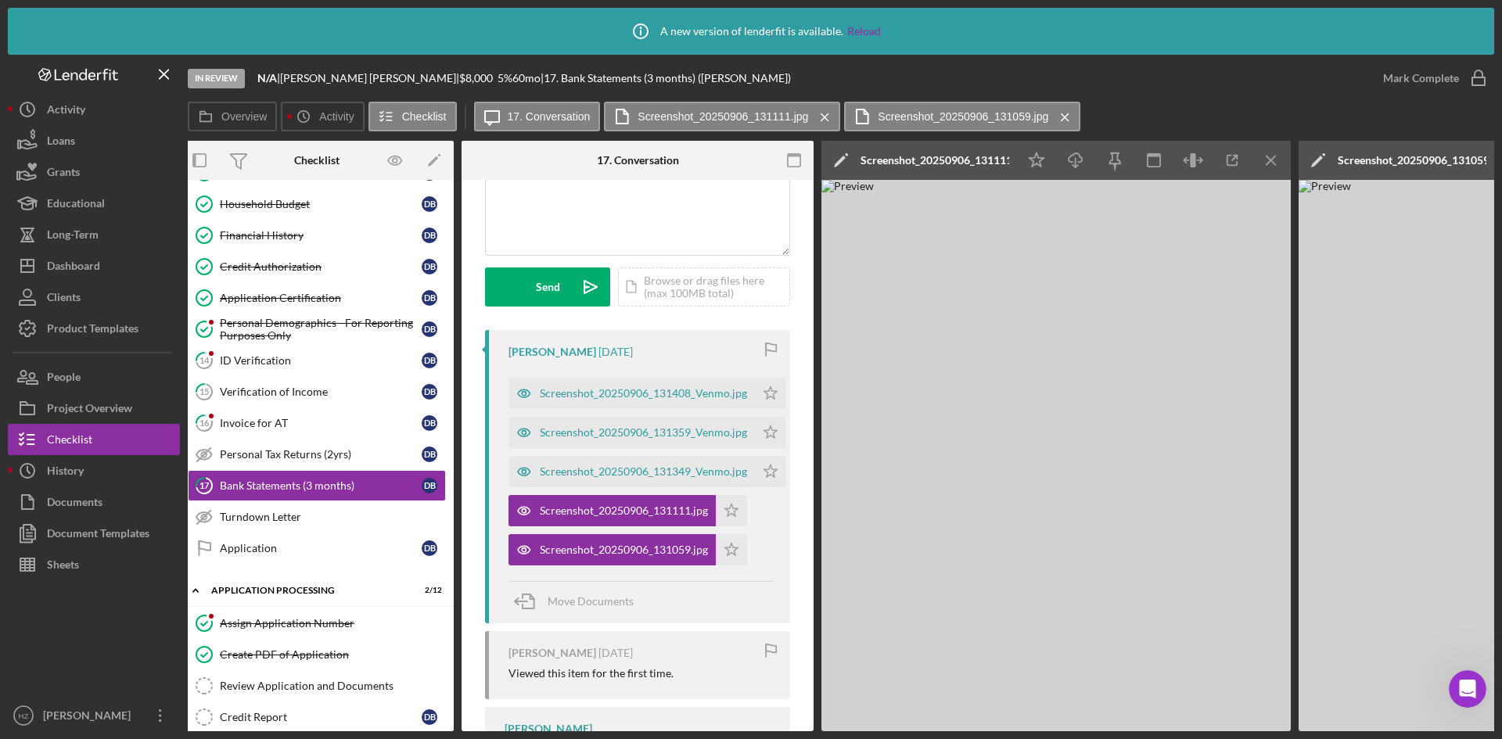
scroll to position [0, 0]
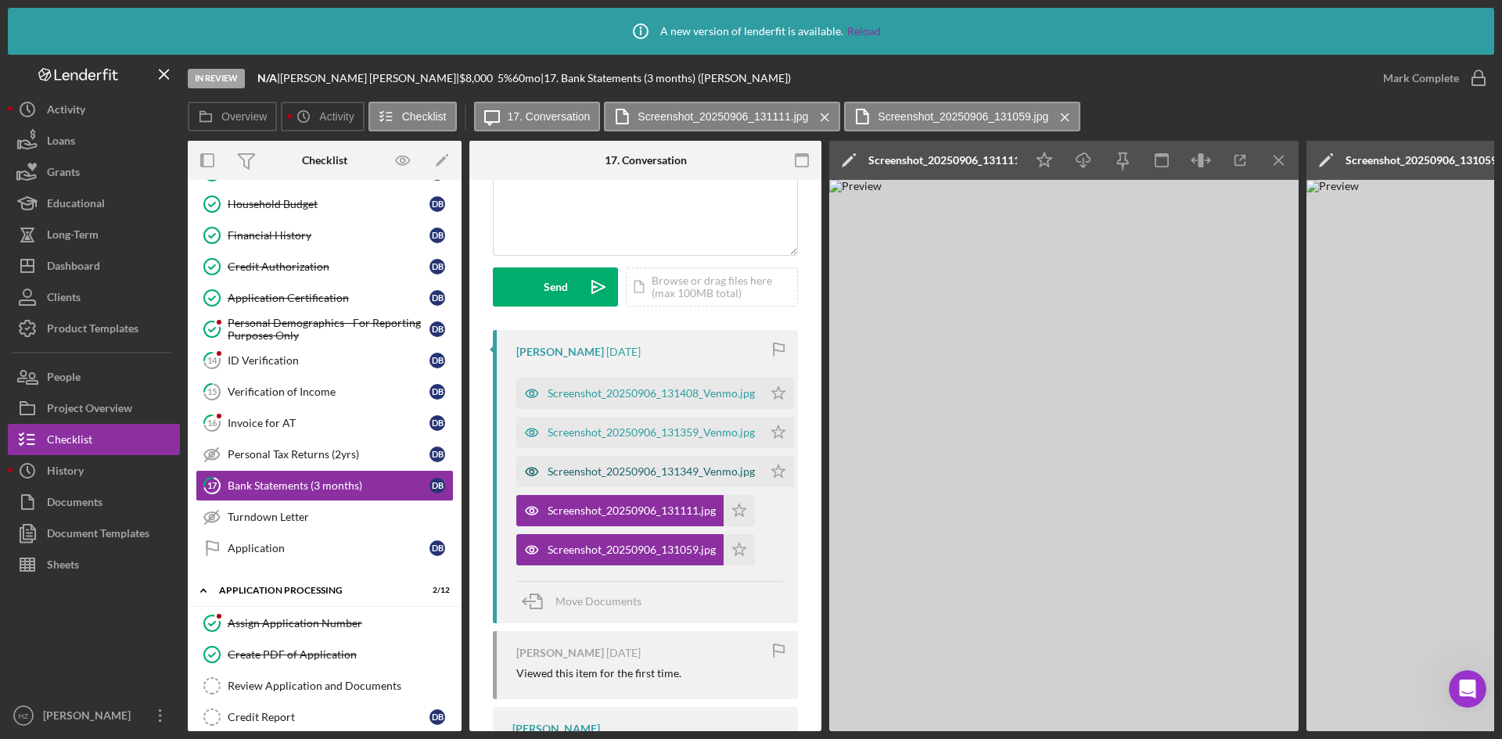
click at [637, 478] on div "Screenshot_20250906_131349_Venmo.jpg" at bounding box center [651, 471] width 207 height 13
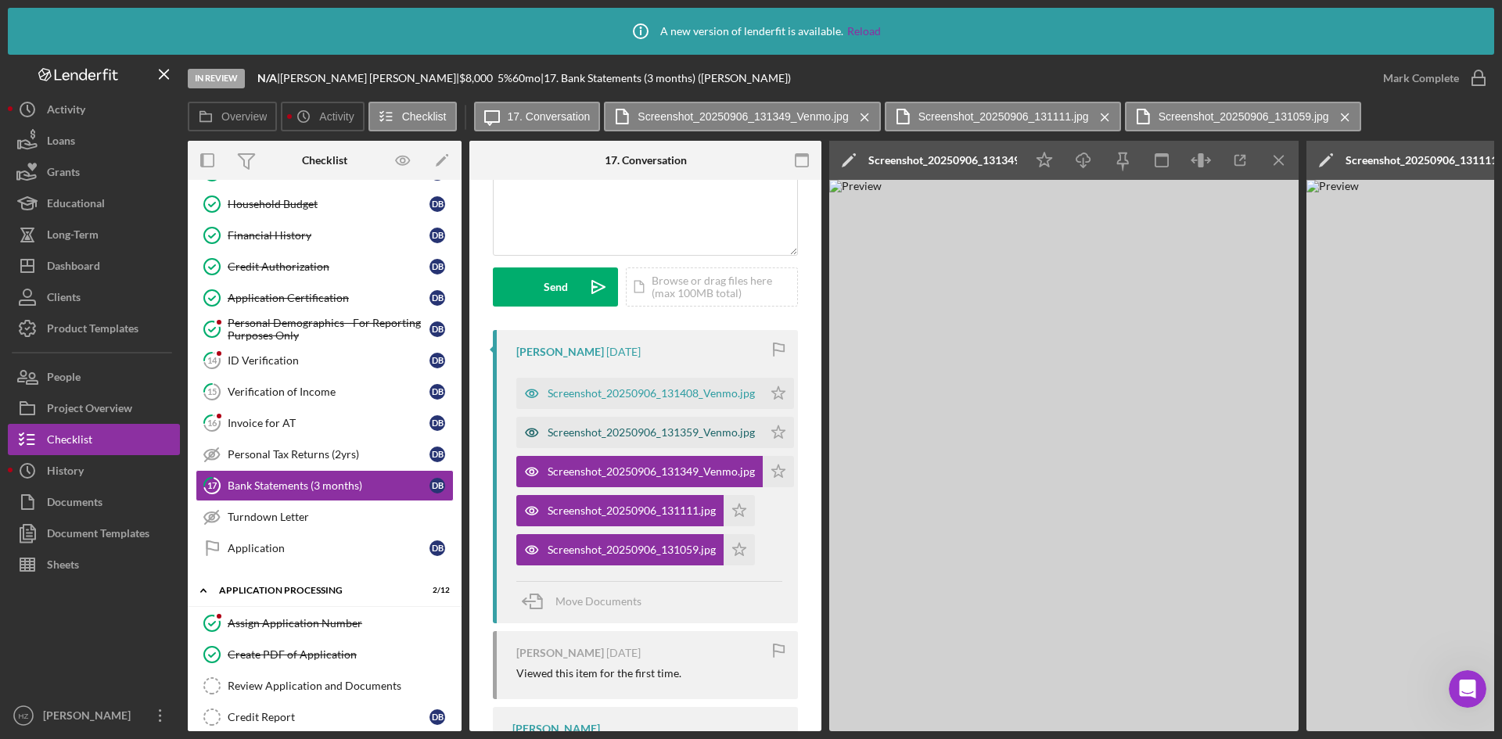
click at [631, 435] on div "Screenshot_20250906_131359_Venmo.jpg" at bounding box center [651, 432] width 207 height 13
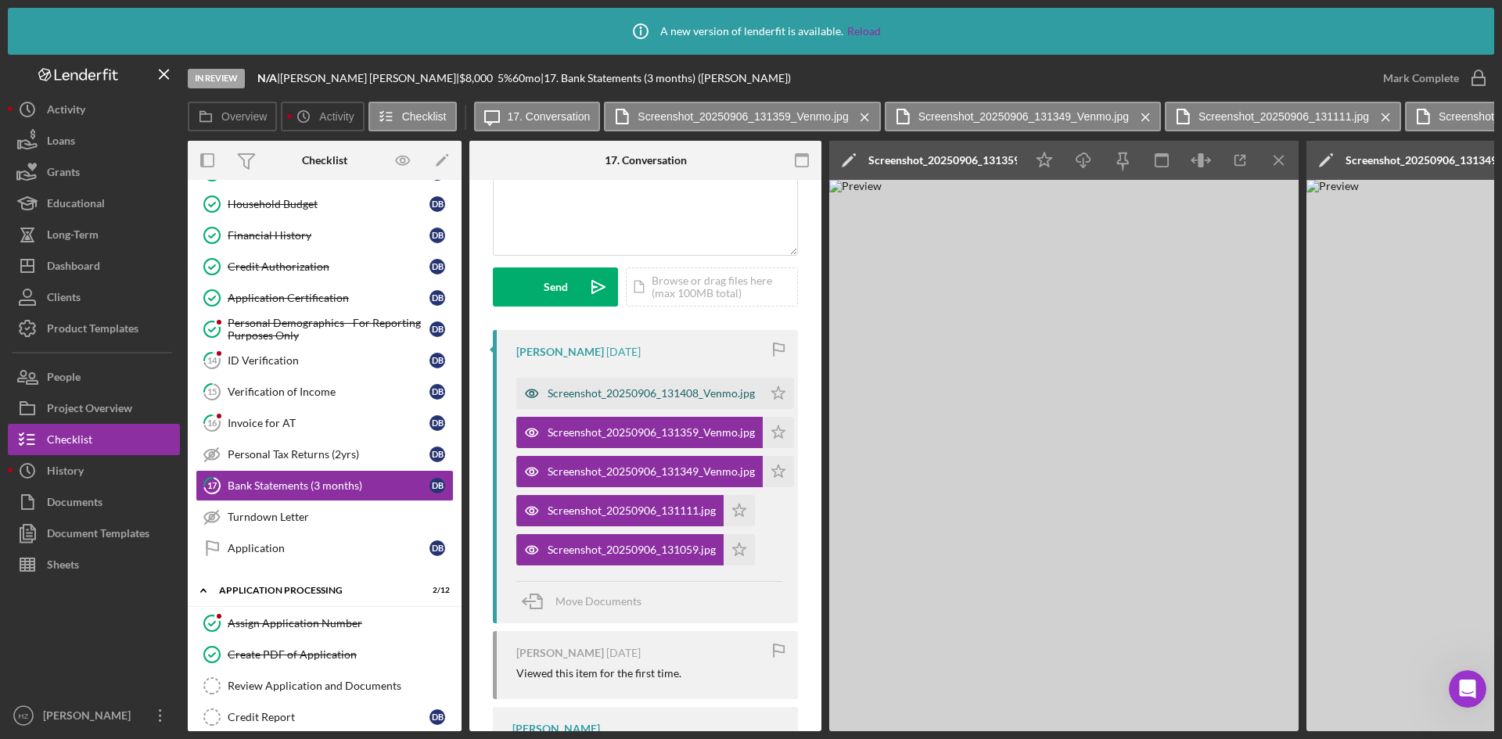
click at [638, 386] on div "Screenshot_20250906_131408_Venmo.jpg" at bounding box center [639, 393] width 246 height 31
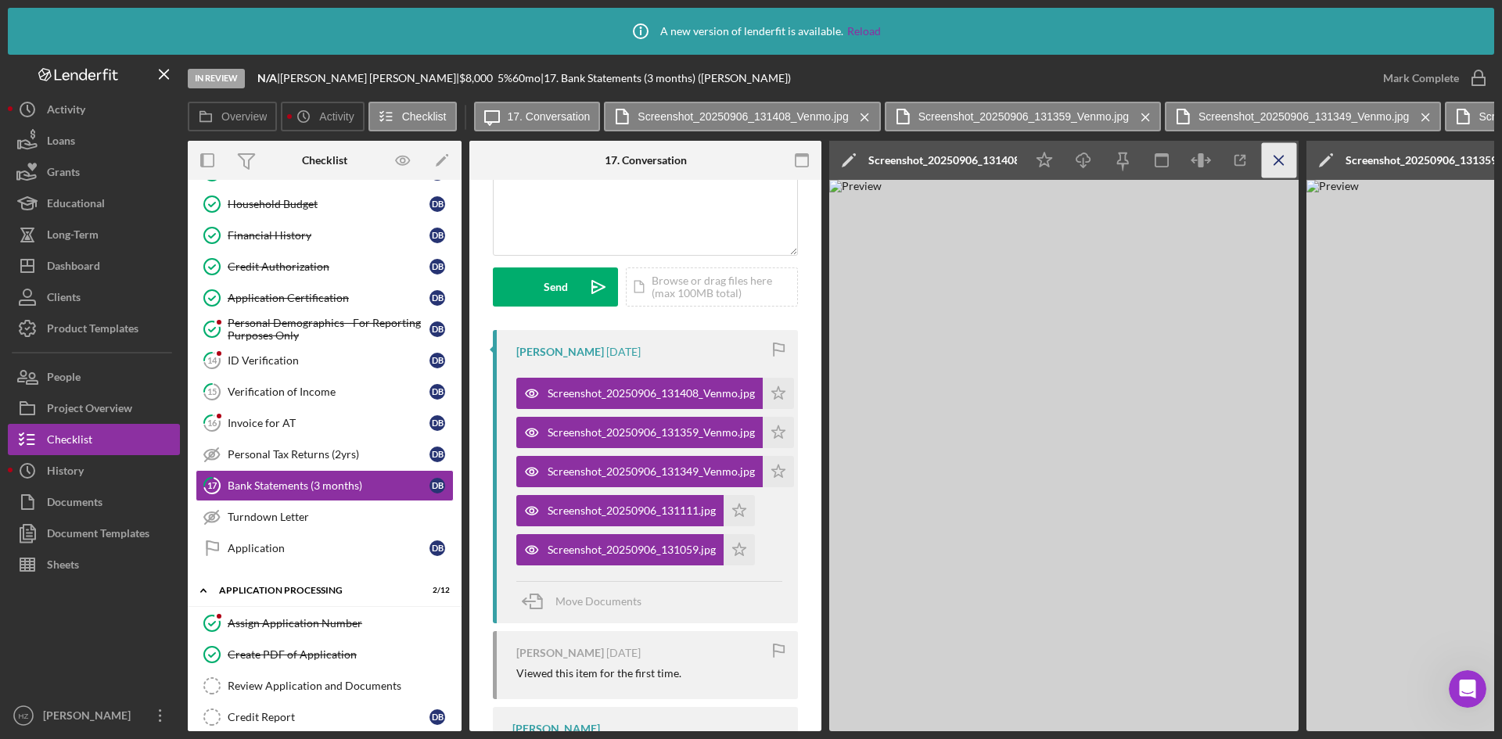
click at [1281, 161] on icon "Icon/Menu Close" at bounding box center [1279, 160] width 35 height 35
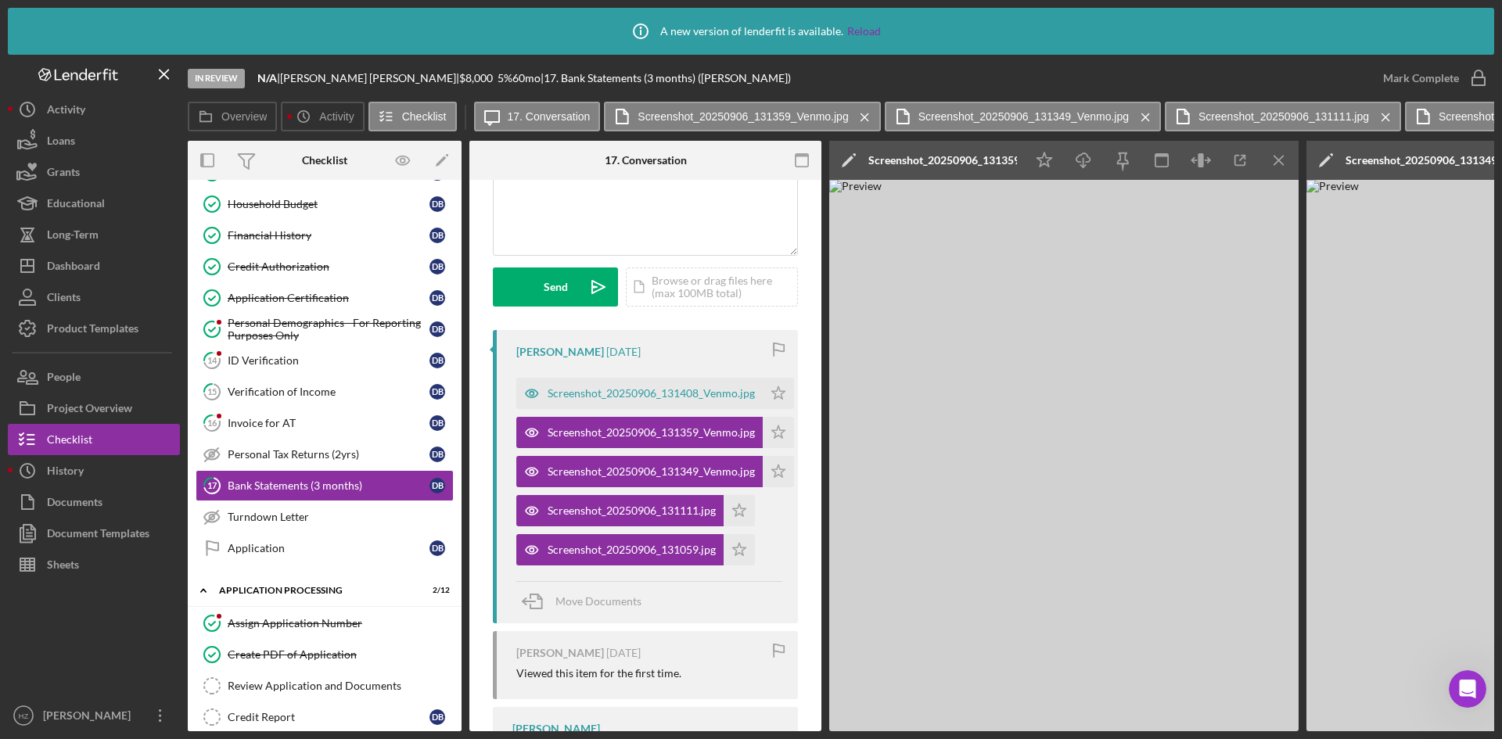
click at [1281, 161] on icon "Icon/Menu Close" at bounding box center [1279, 160] width 35 height 35
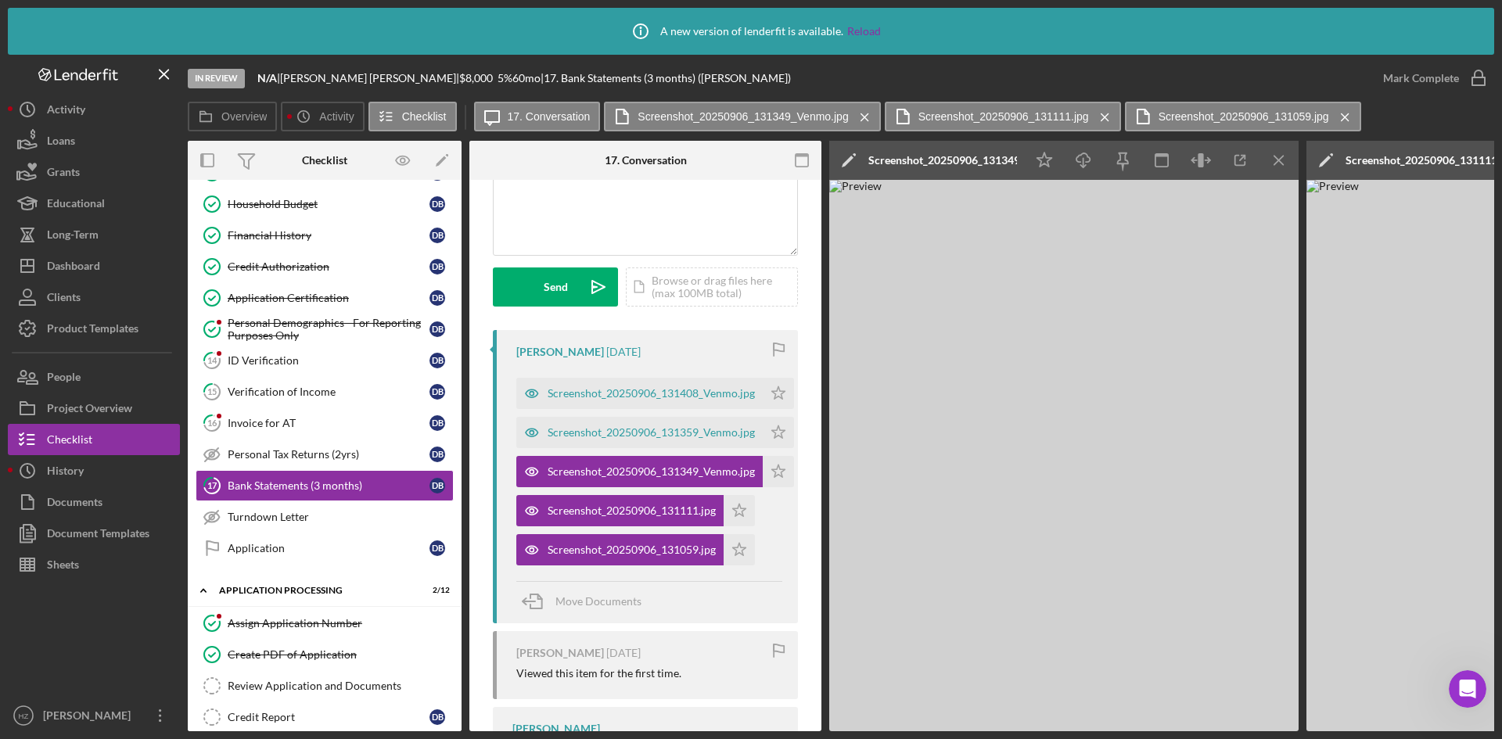
click at [1281, 161] on icon "Icon/Menu Close" at bounding box center [1279, 160] width 35 height 35
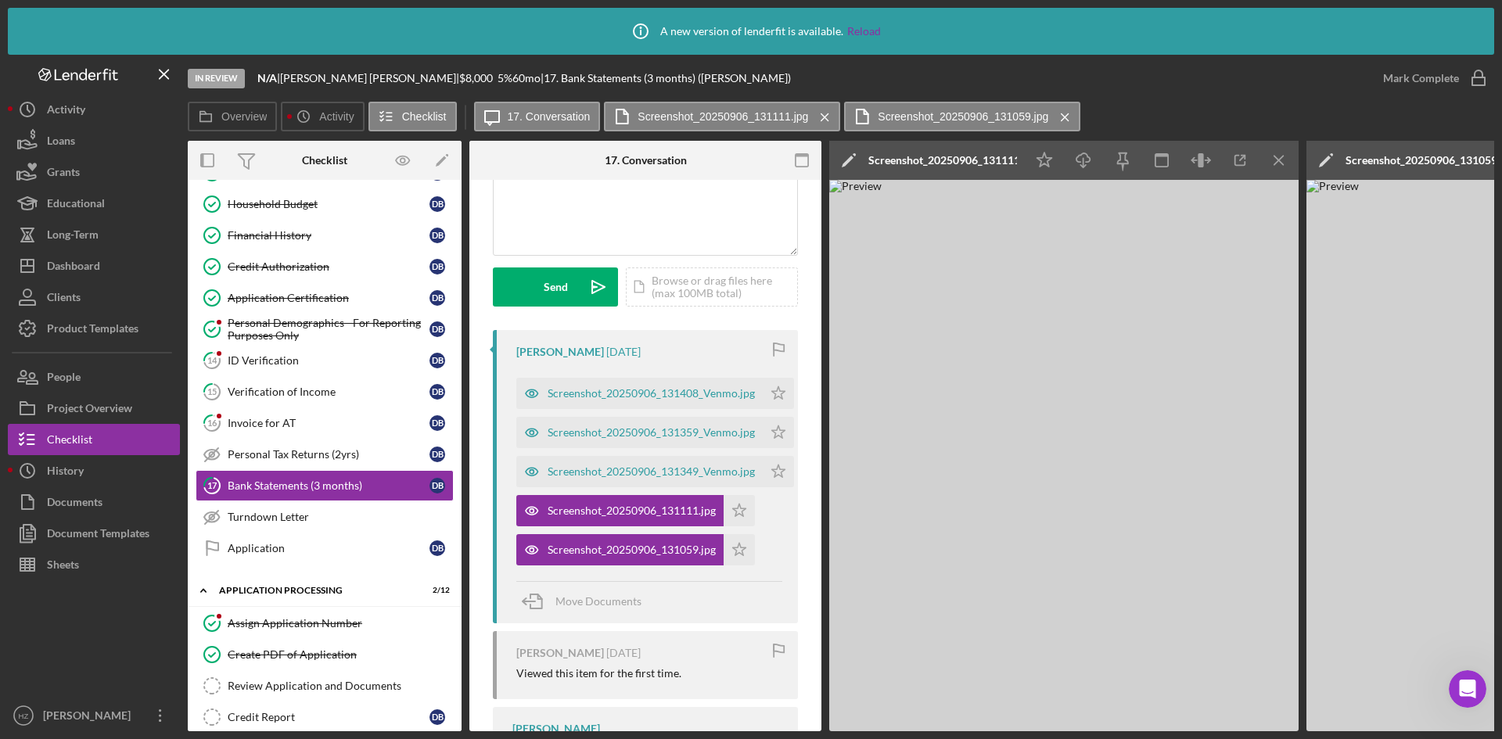
click at [1215, 251] on img at bounding box center [1063, 456] width 469 height 552
click at [956, 165] on div "Screenshot_20250906_131111.jpg" at bounding box center [942, 160] width 149 height 13
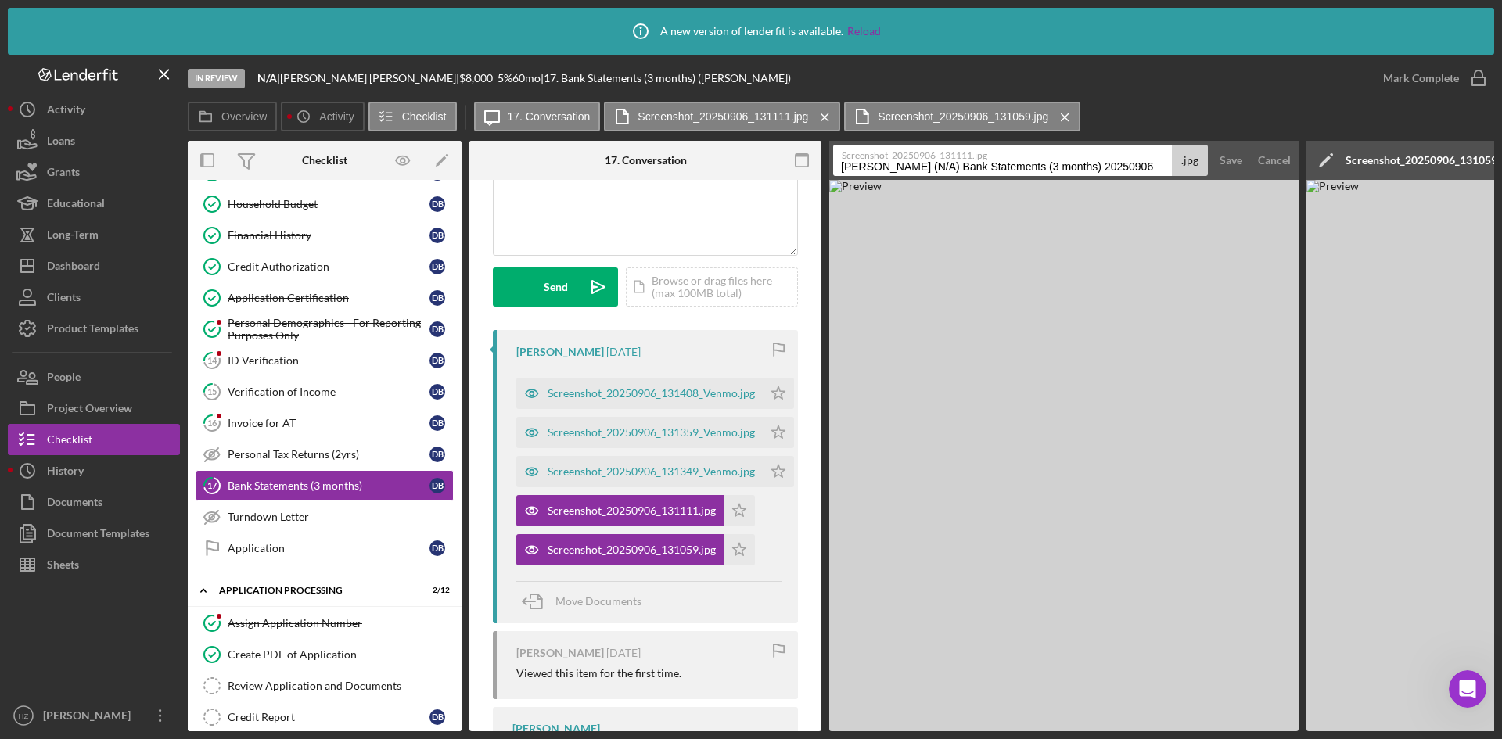
click at [1232, 217] on img at bounding box center [1063, 456] width 469 height 552
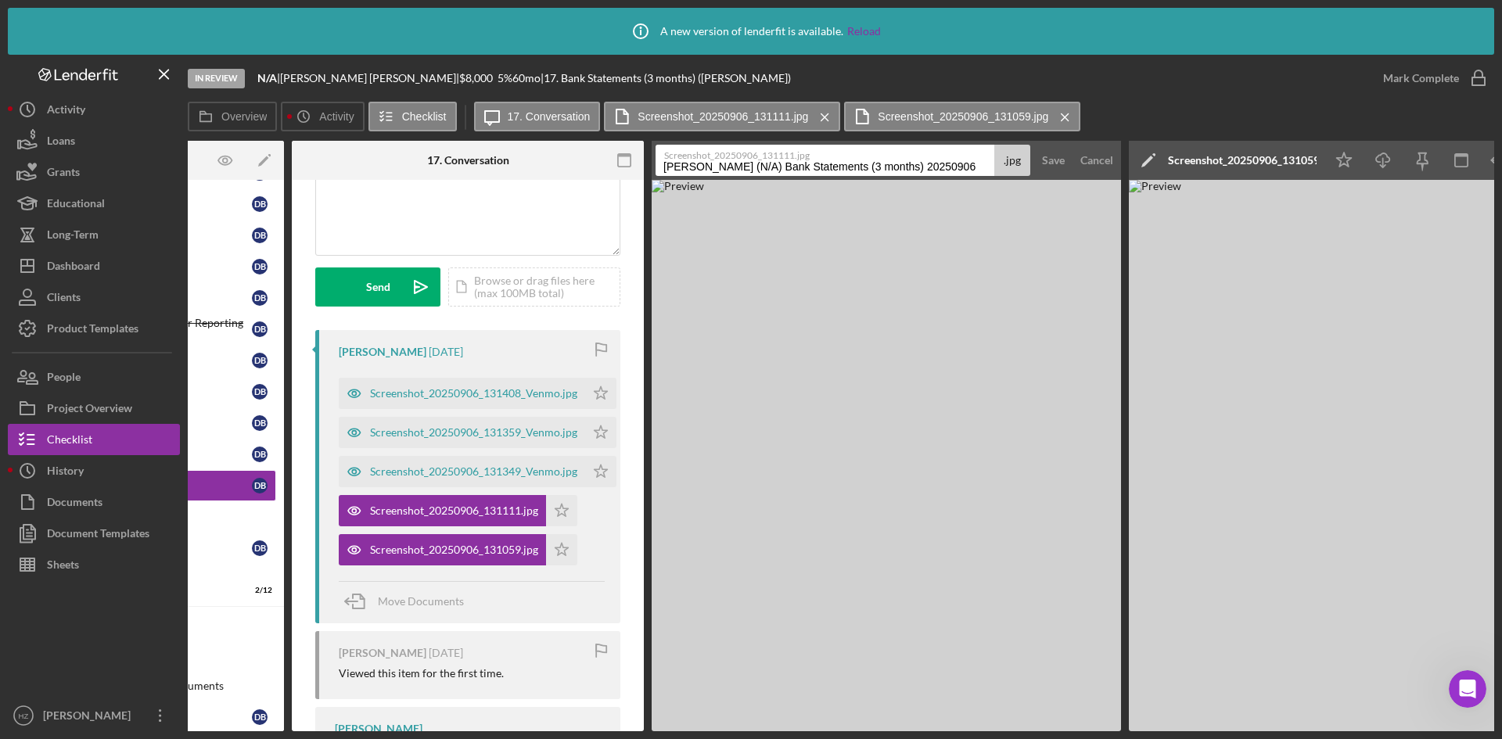
scroll to position [0, 282]
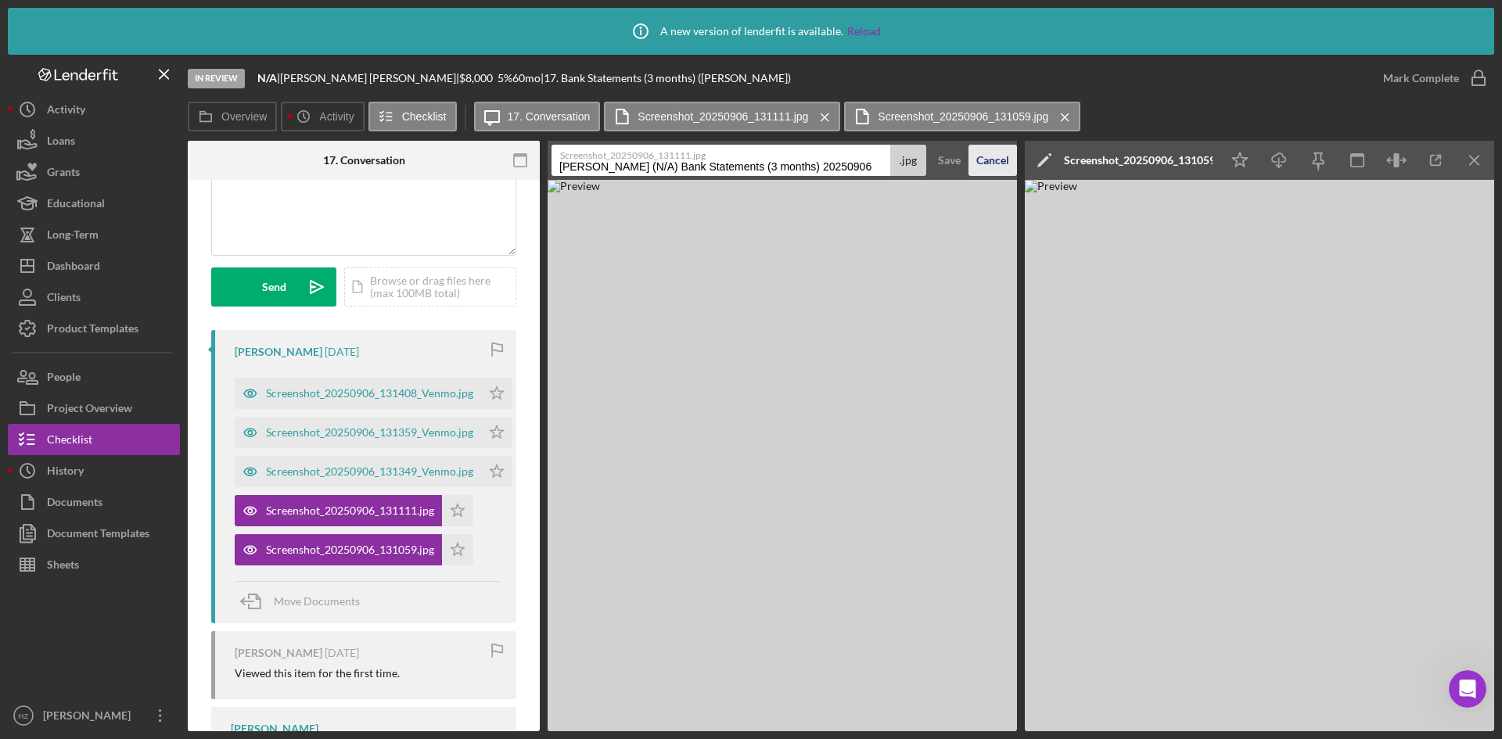
click at [983, 153] on div "Cancel" at bounding box center [992, 160] width 33 height 31
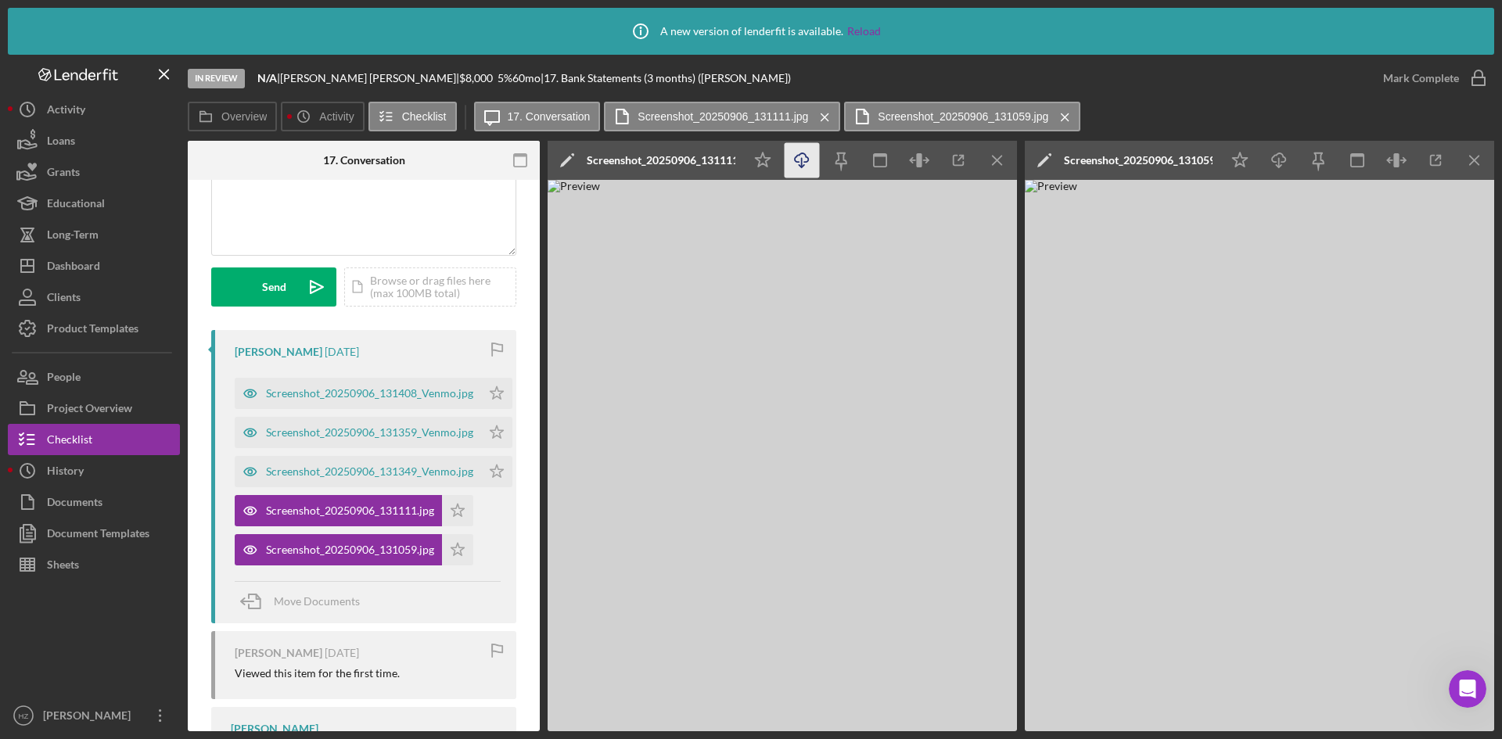
click at [805, 156] on icon "Icon/Download" at bounding box center [802, 160] width 35 height 35
click at [998, 164] on icon "Icon/Menu Close" at bounding box center [997, 160] width 35 height 35
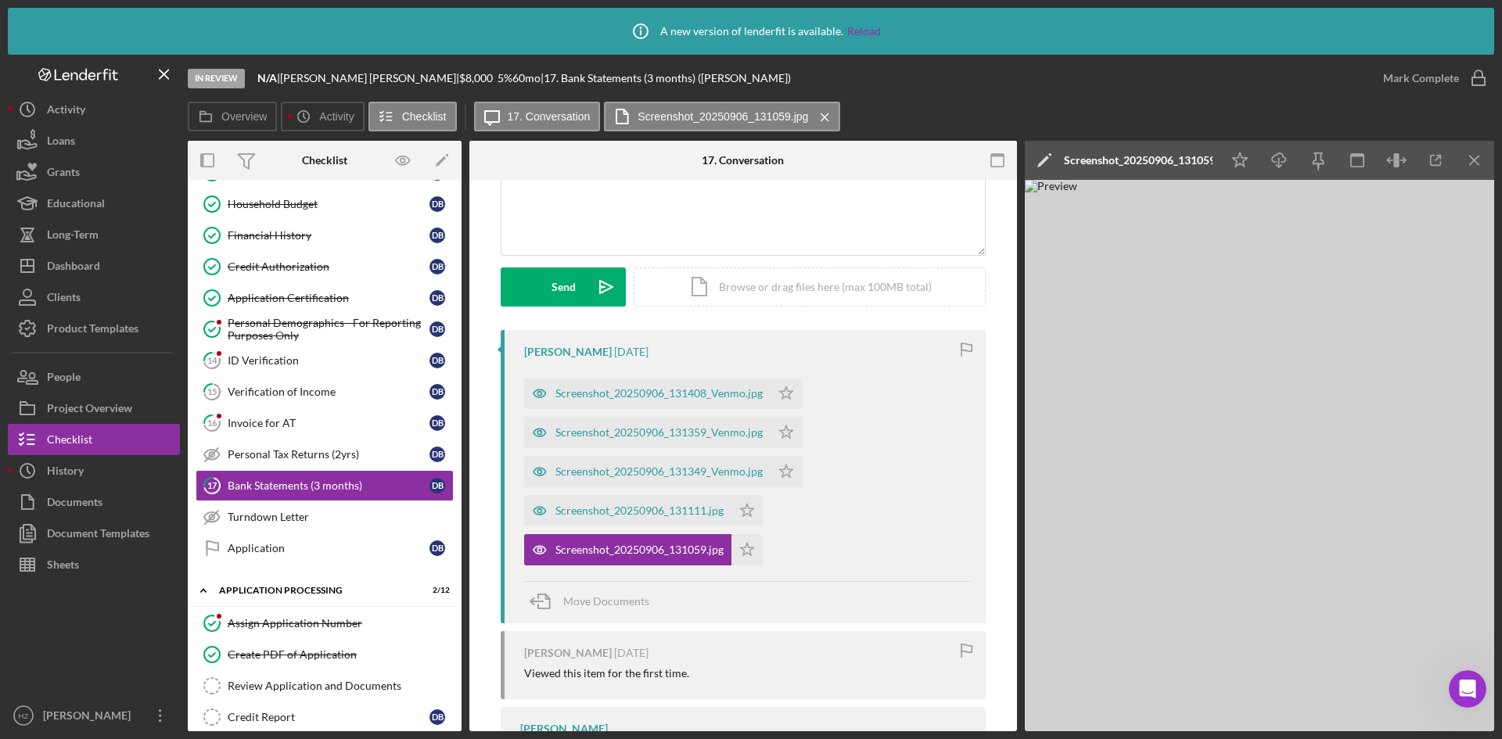
scroll to position [0, 0]
click at [1288, 159] on icon "Icon/Download" at bounding box center [1279, 160] width 35 height 35
click at [1476, 159] on line "button" at bounding box center [1474, 160] width 9 height 9
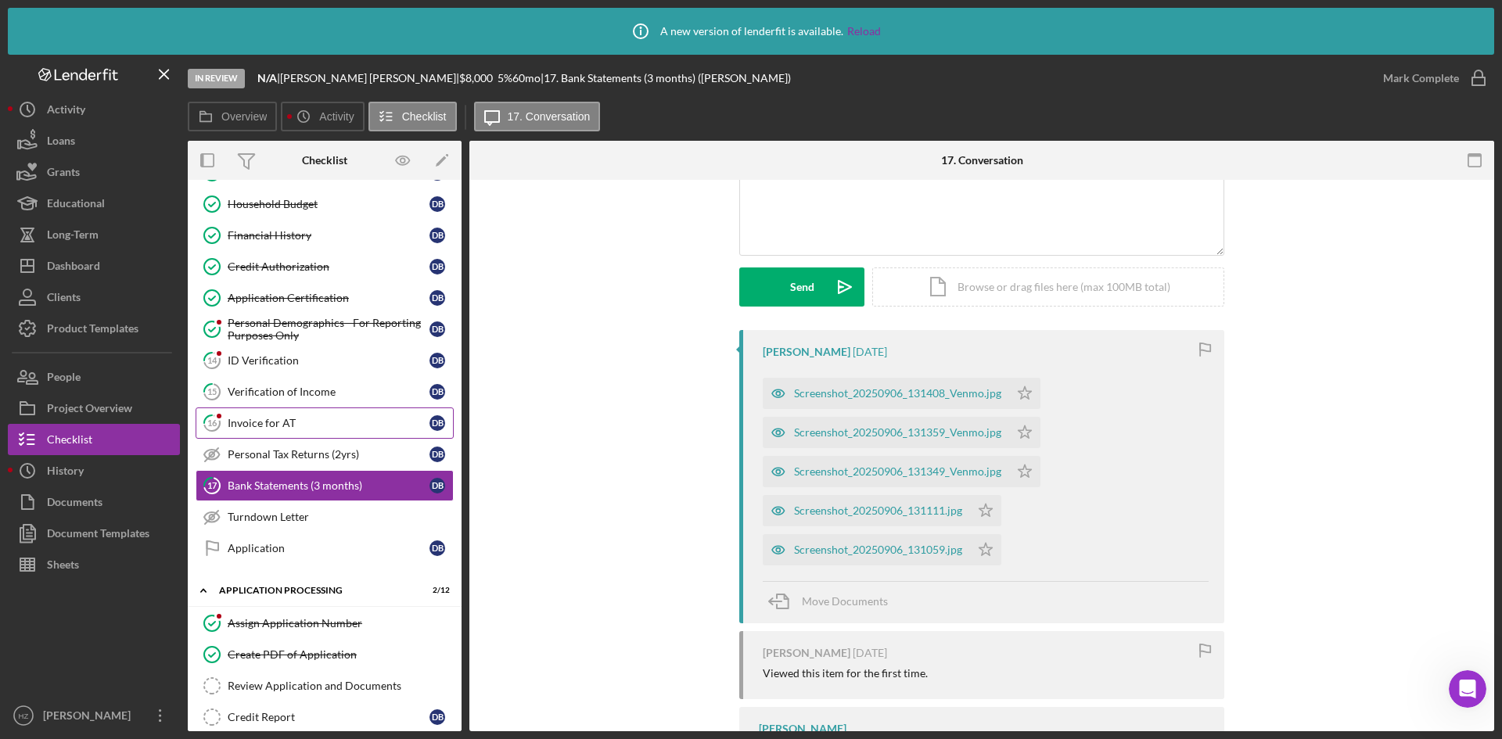
click at [264, 425] on div "Invoice for AT" at bounding box center [329, 423] width 202 height 13
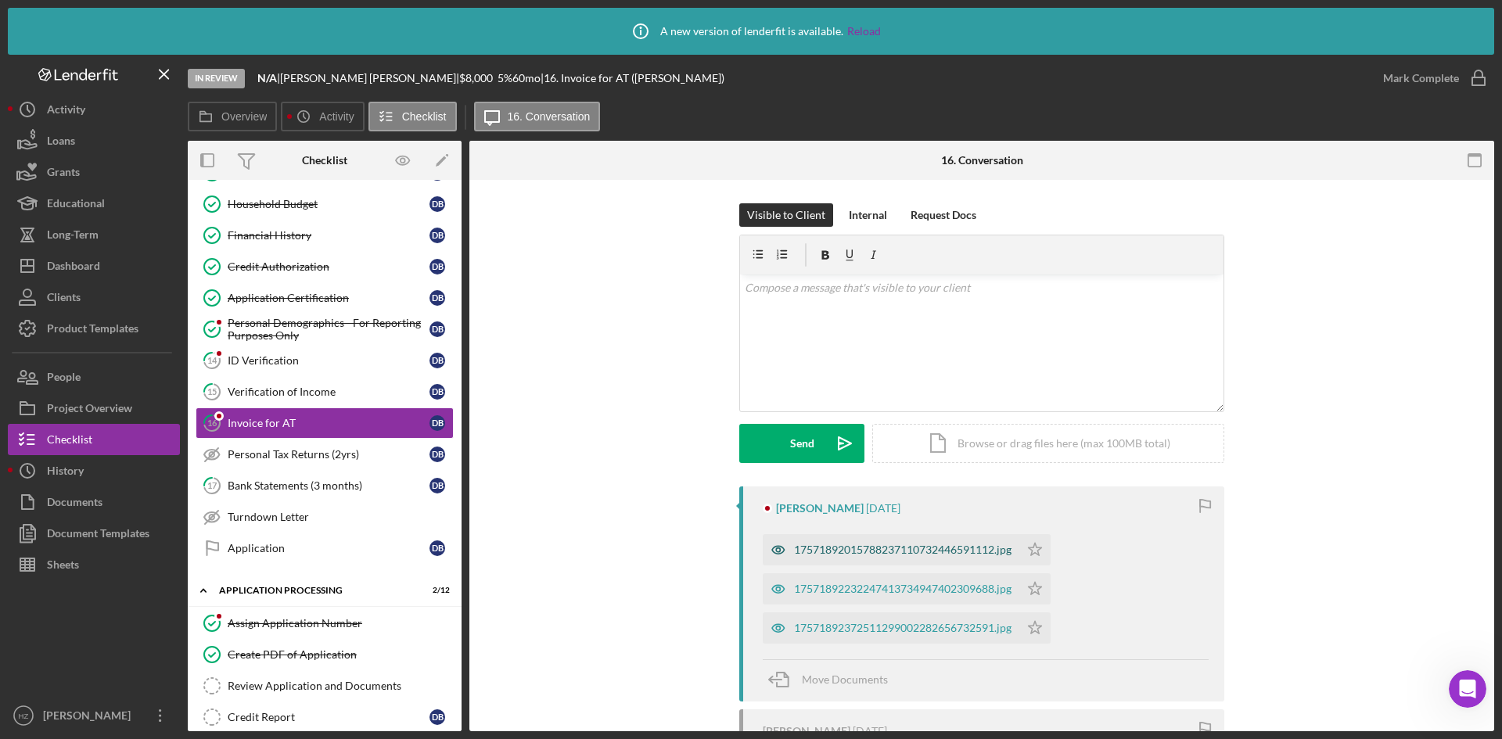
click at [855, 553] on div "17571892015788237110732446591112.jpg" at bounding box center [902, 550] width 217 height 13
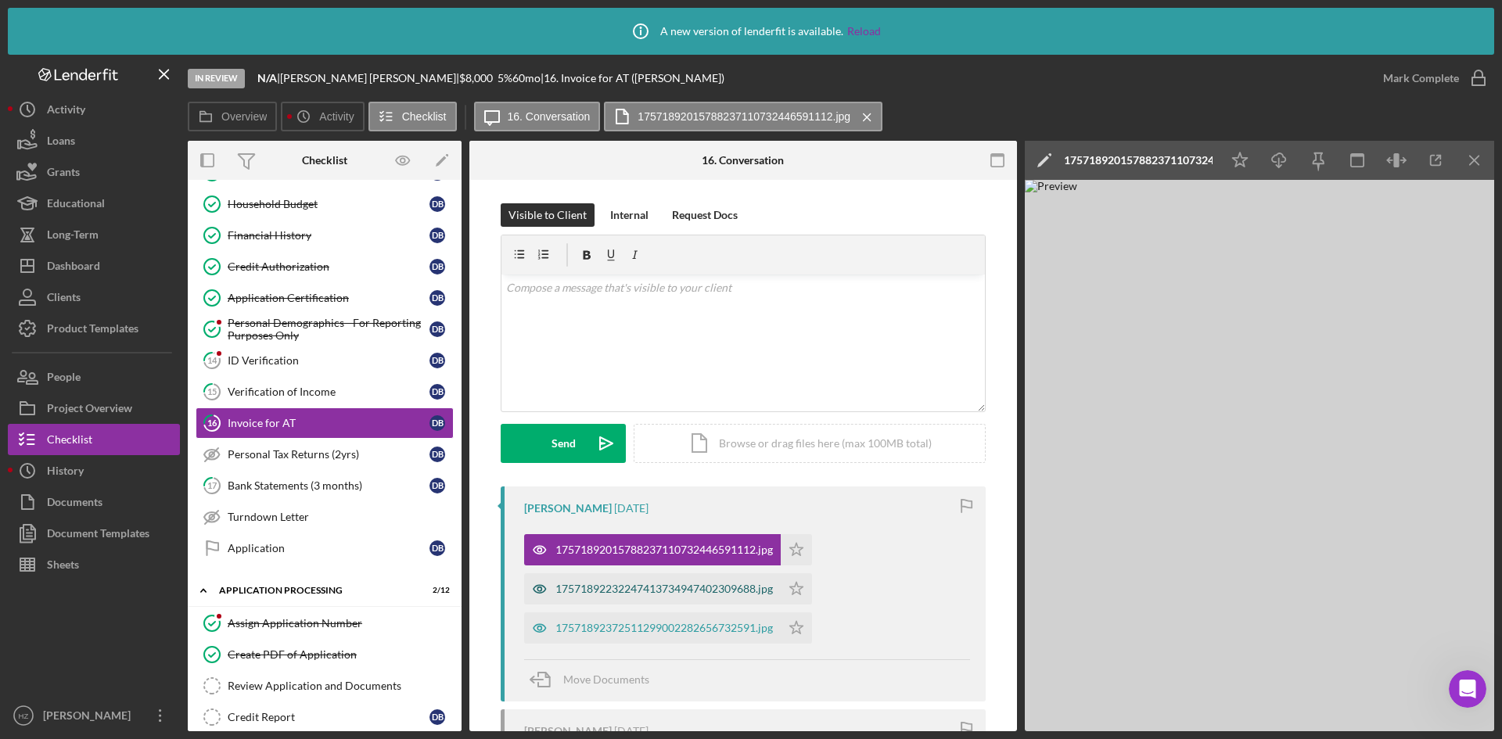
click at [721, 598] on div "17571892232247413734947402309688.jpg" at bounding box center [652, 588] width 257 height 31
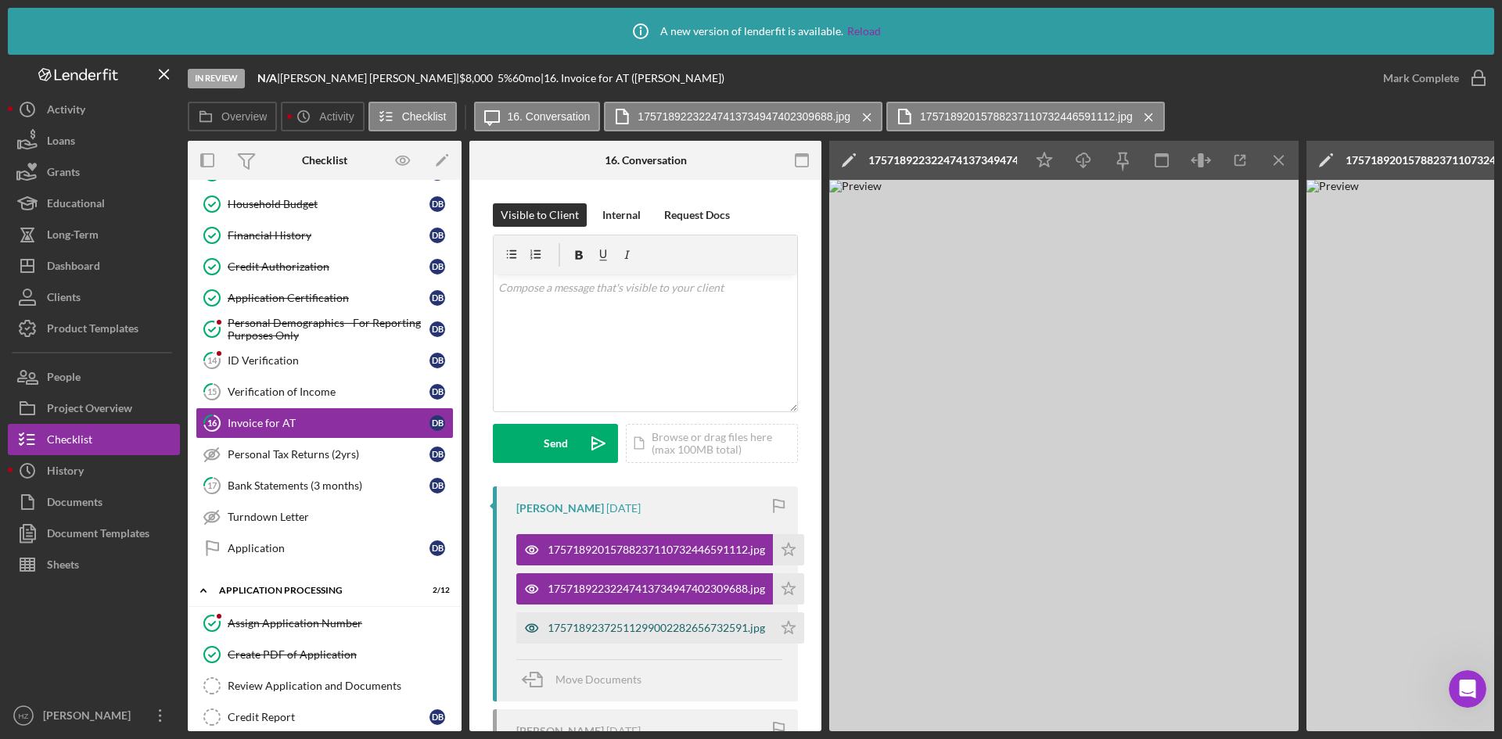
click at [696, 625] on div "17571892372511299002282656732591.jpg" at bounding box center [656, 628] width 217 height 13
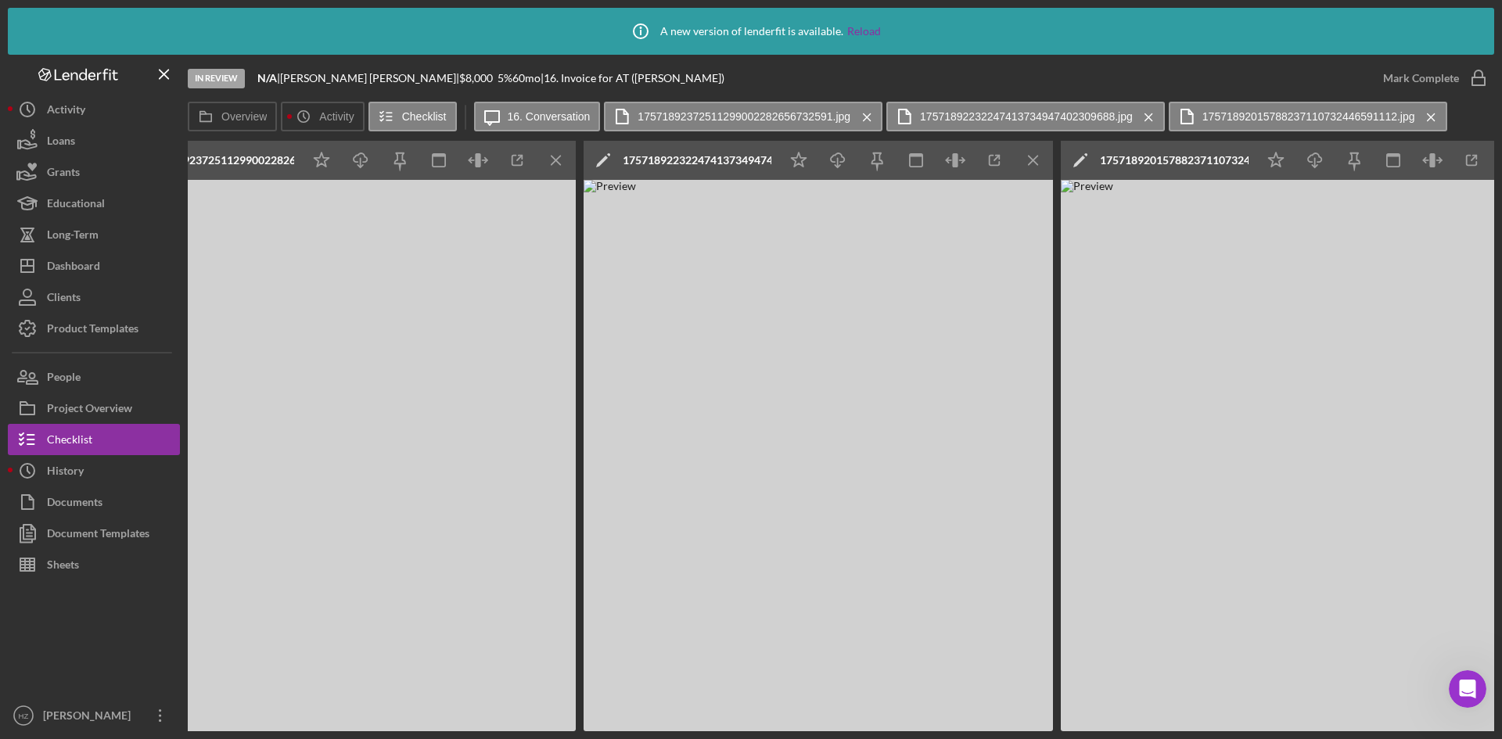
scroll to position [0, 759]
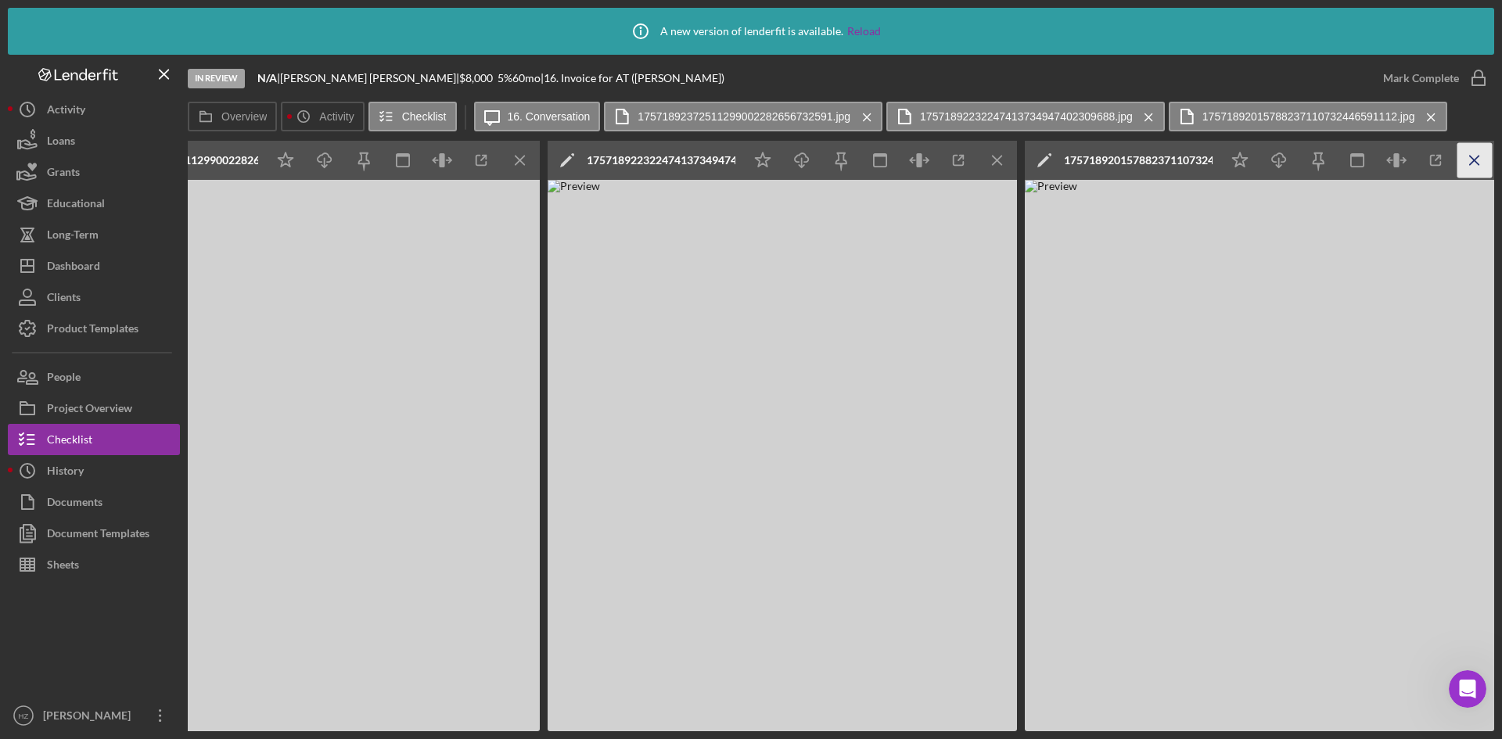
click at [1480, 158] on icon "Icon/Menu Close" at bounding box center [1474, 160] width 35 height 35
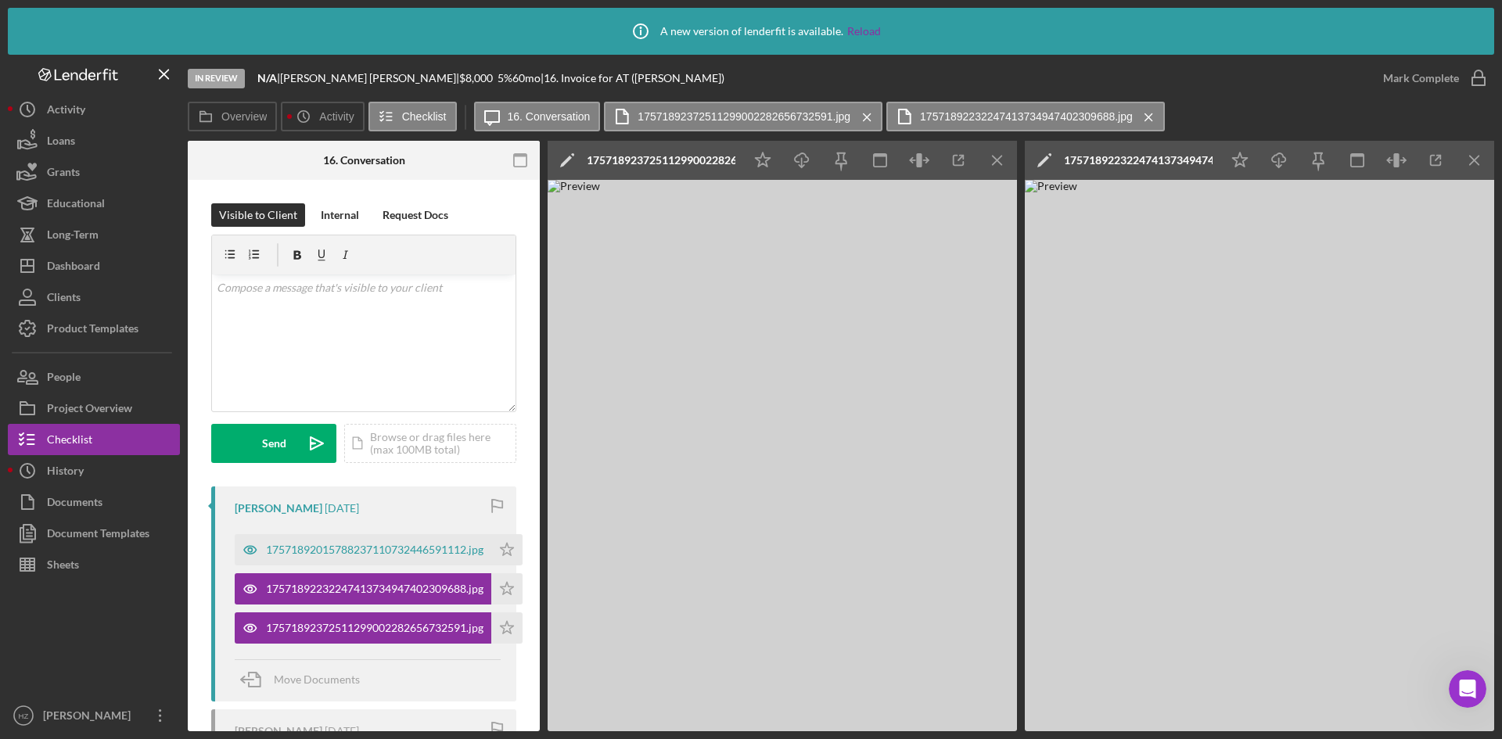
scroll to position [0, 282]
click at [1479, 166] on icon "Icon/Menu Close" at bounding box center [1474, 160] width 35 height 35
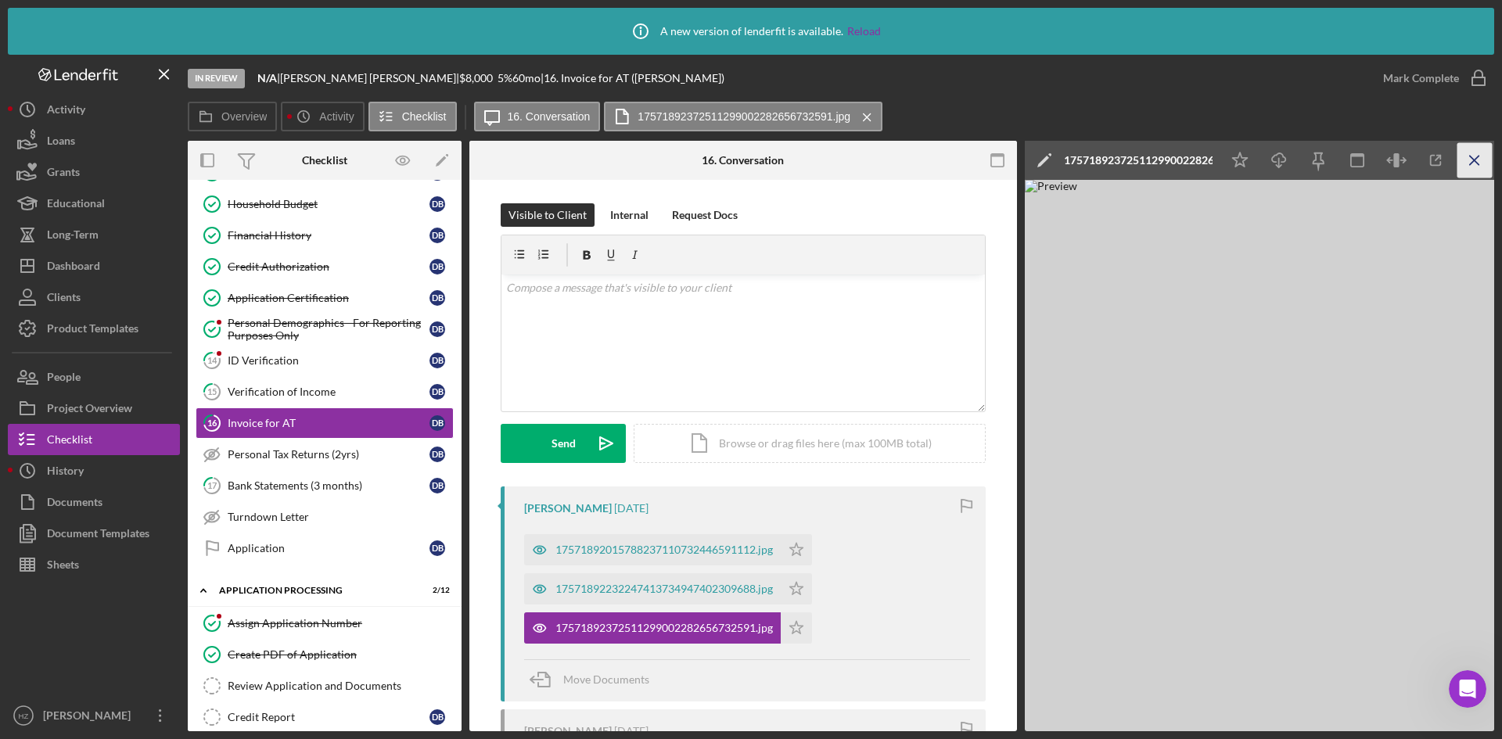
click at [1472, 160] on icon "Icon/Menu Close" at bounding box center [1474, 160] width 35 height 35
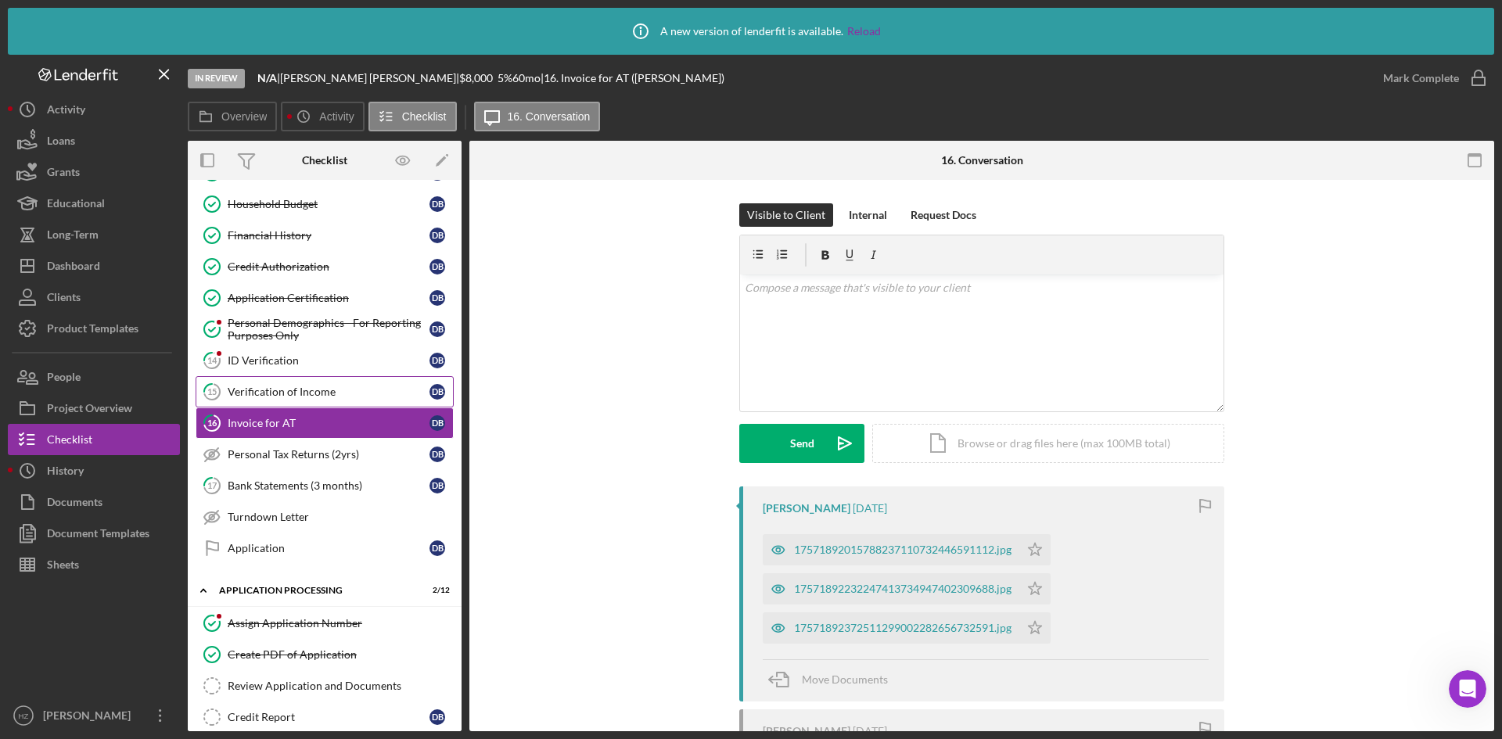
click at [231, 399] on icon "15" at bounding box center [211, 391] width 39 height 39
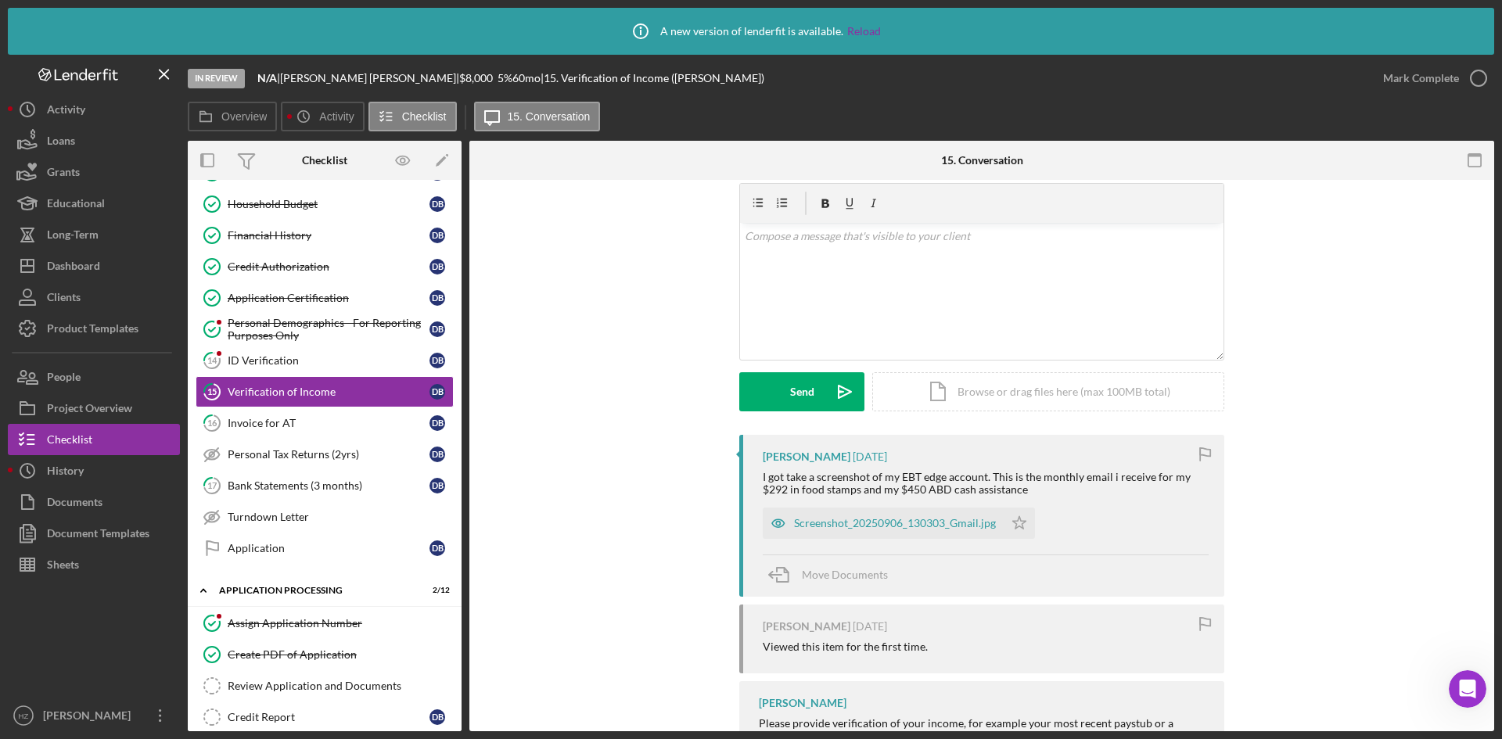
scroll to position [78, 0]
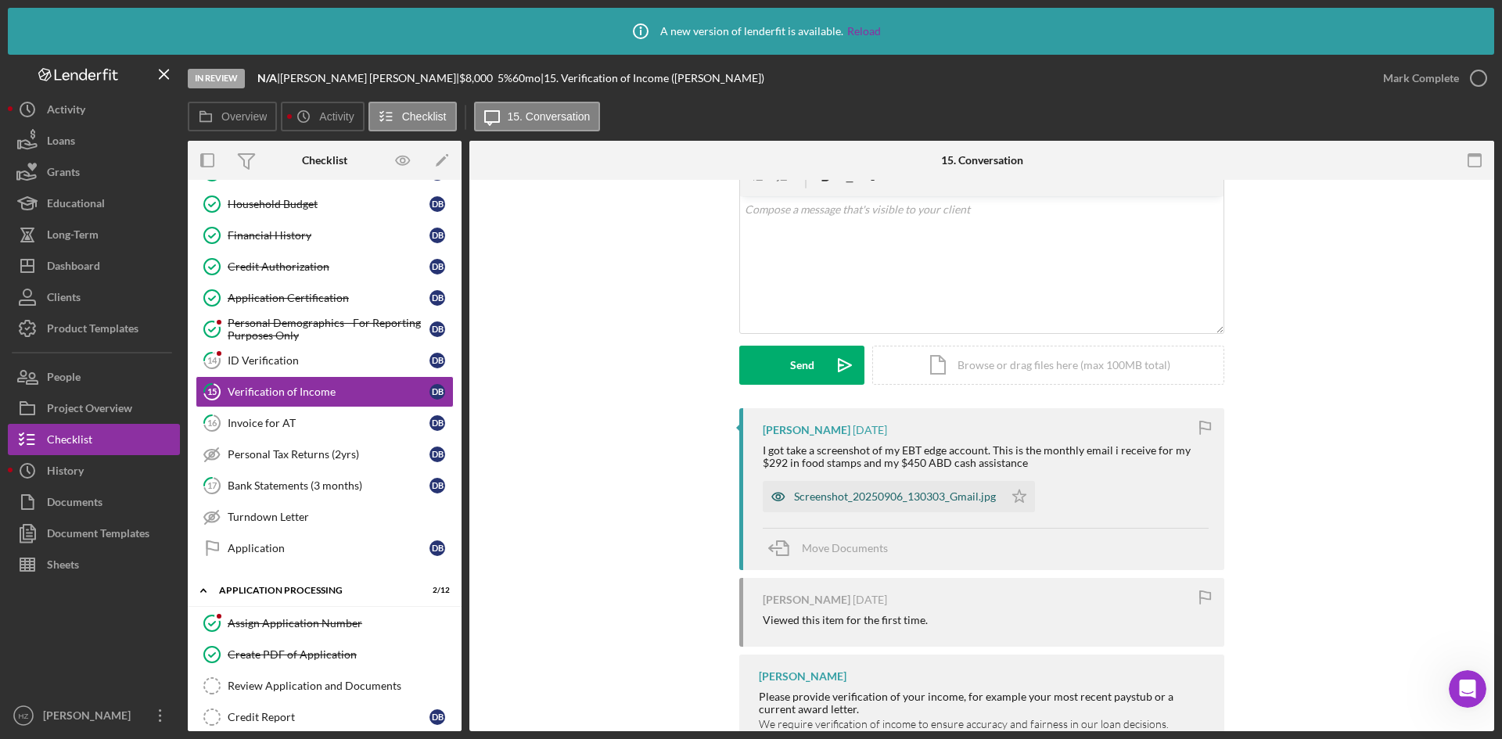
click at [839, 494] on div "Screenshot_20250906_130303_Gmail.jpg" at bounding box center [895, 496] width 202 height 13
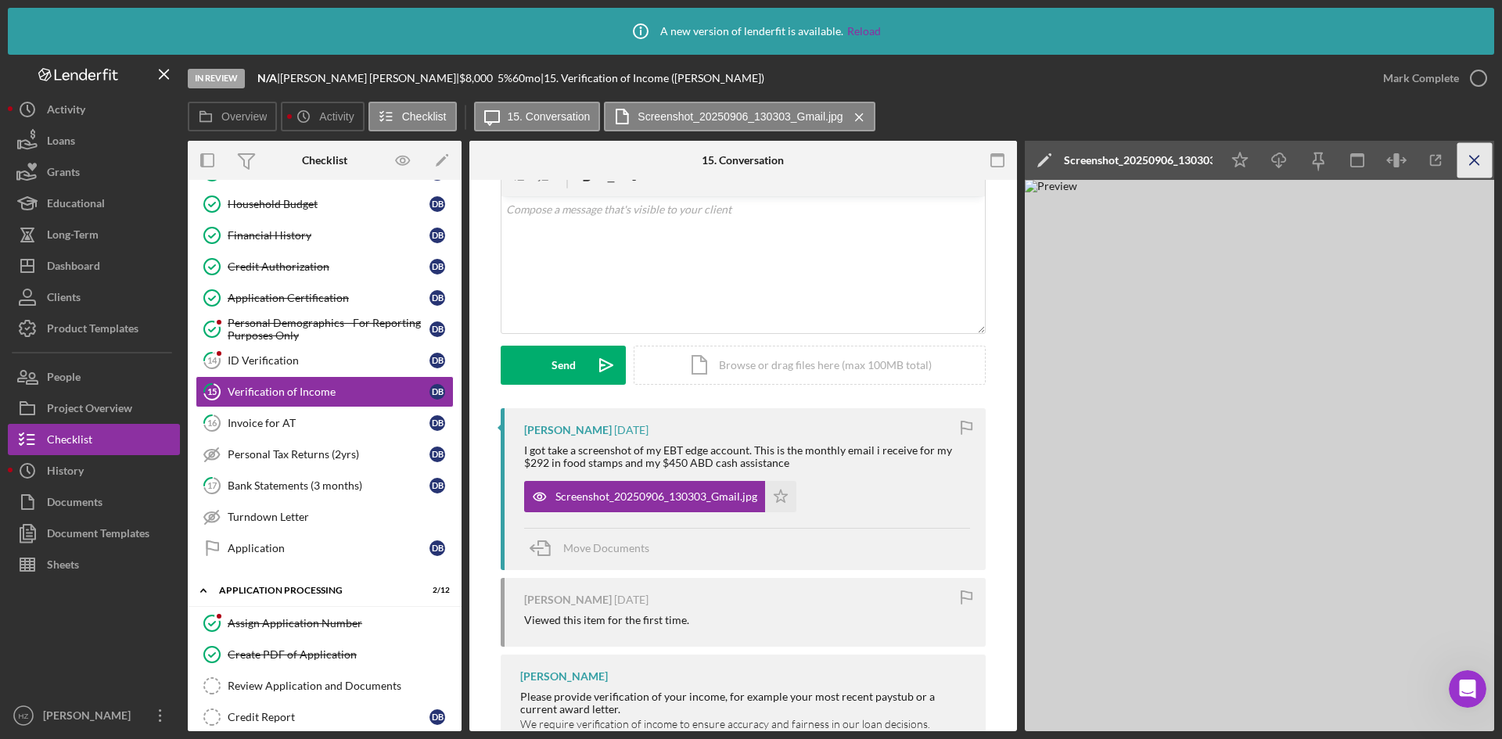
click at [1473, 164] on icon "Icon/Menu Close" at bounding box center [1474, 160] width 35 height 35
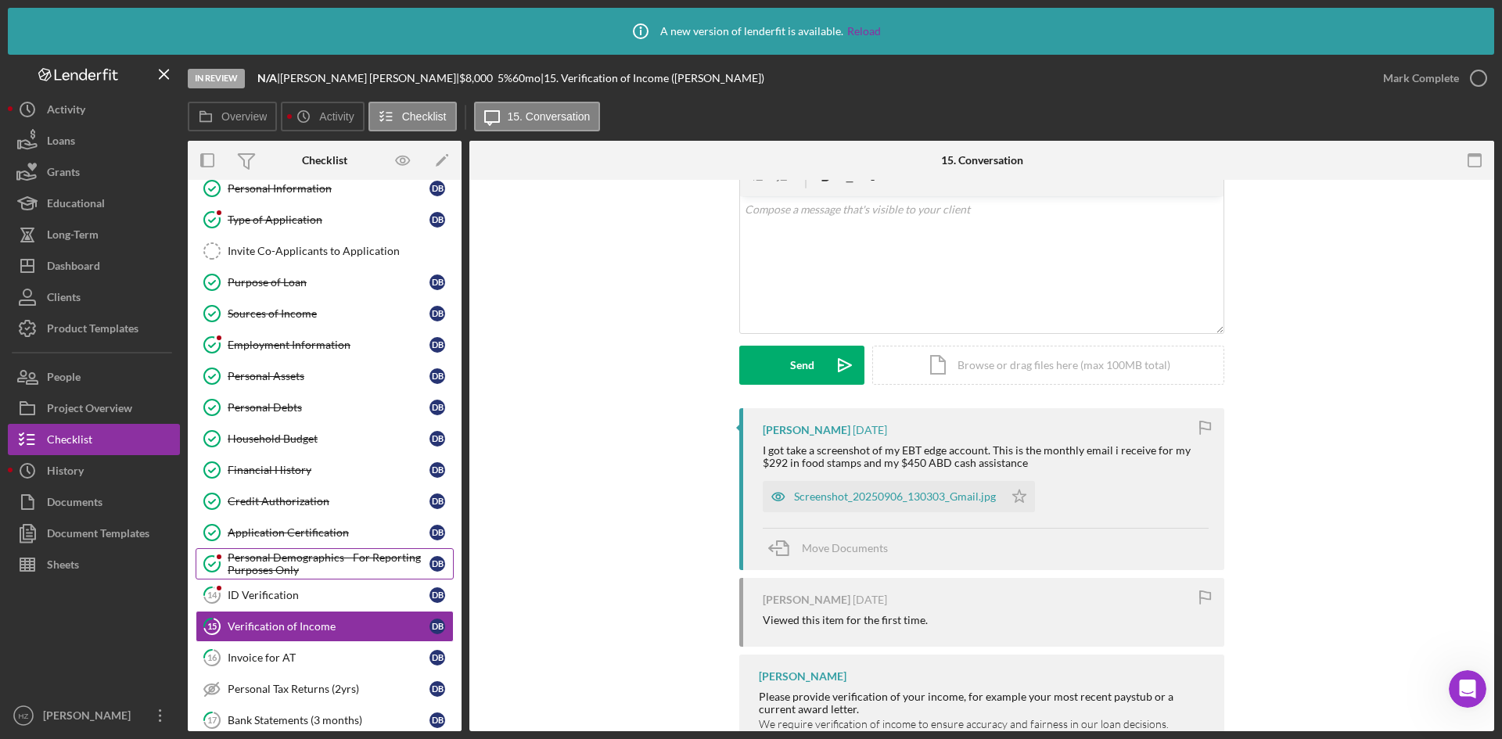
scroll to position [0, 0]
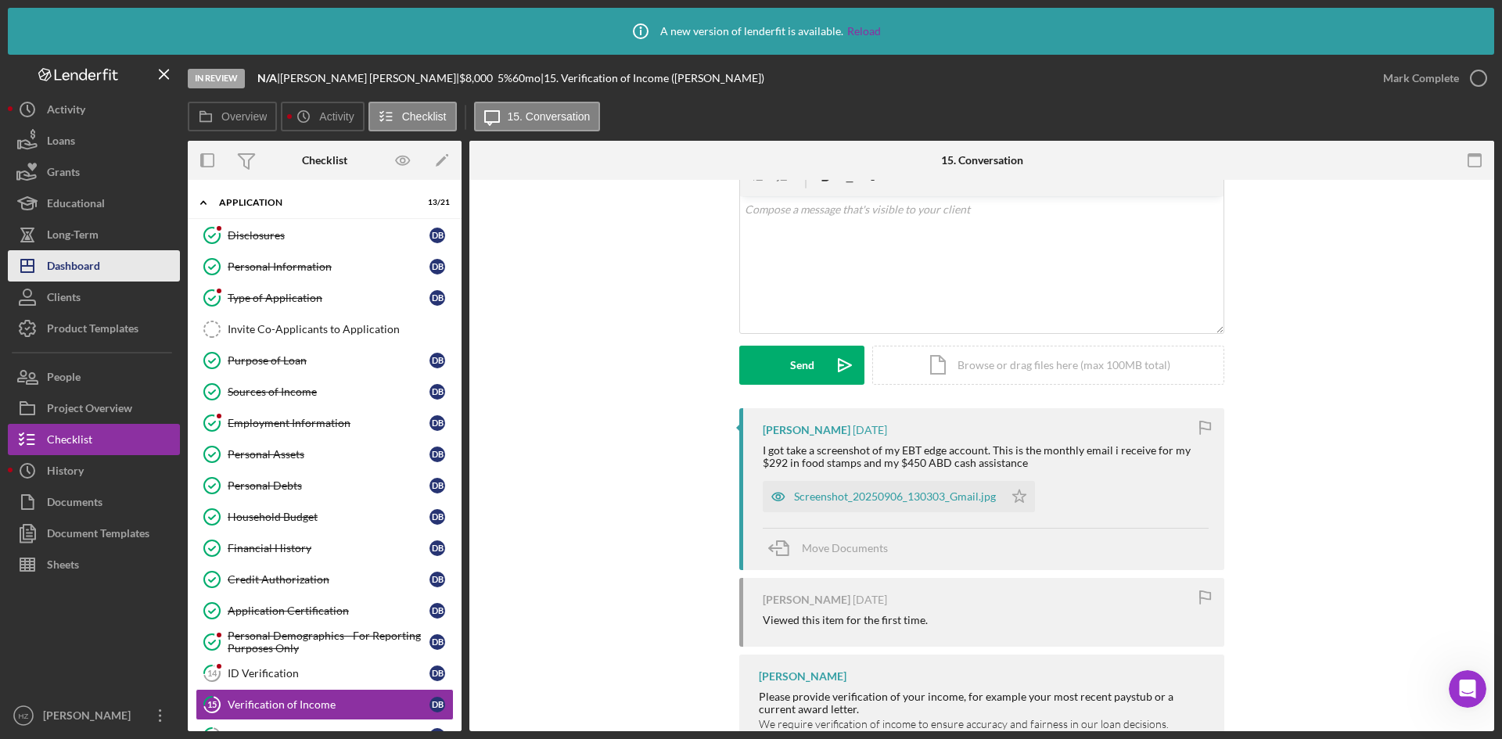
click at [51, 271] on div "Dashboard" at bounding box center [73, 267] width 53 height 35
